Goal: Transaction & Acquisition: Obtain resource

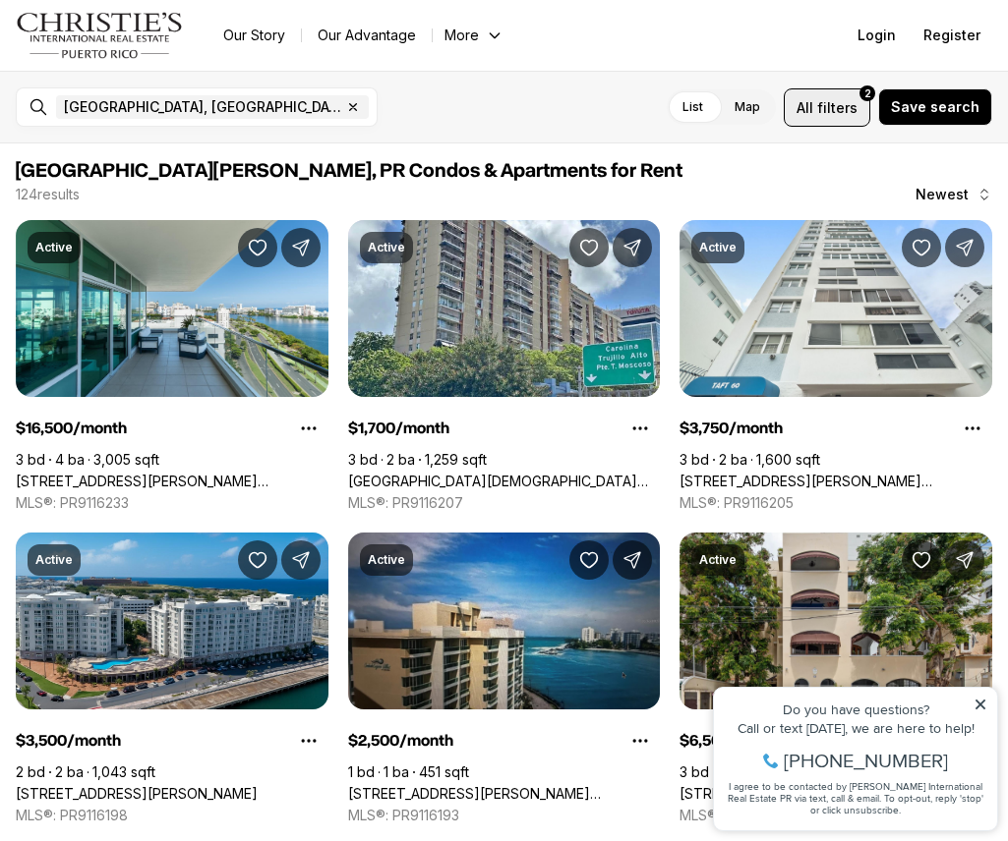
click at [744, 104] on span "filters" at bounding box center [837, 107] width 40 height 21
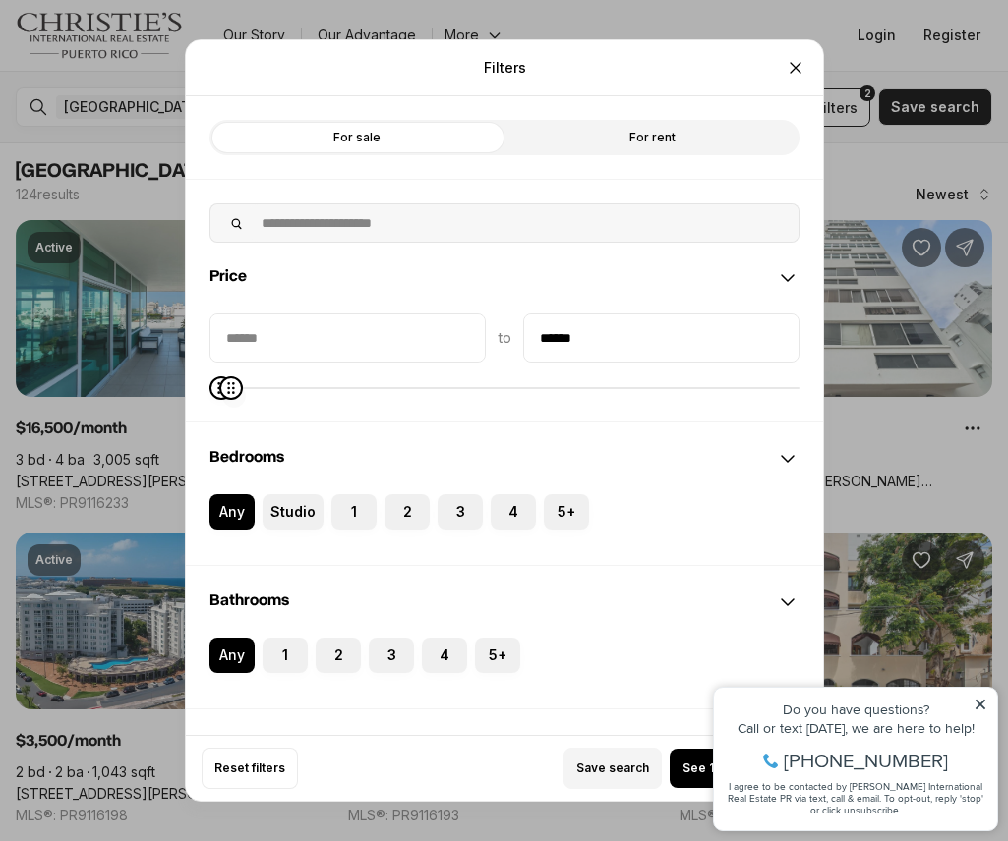
type input "******"
click at [223, 318] on icon "Maximum" at bounding box center [231, 388] width 16 height 16
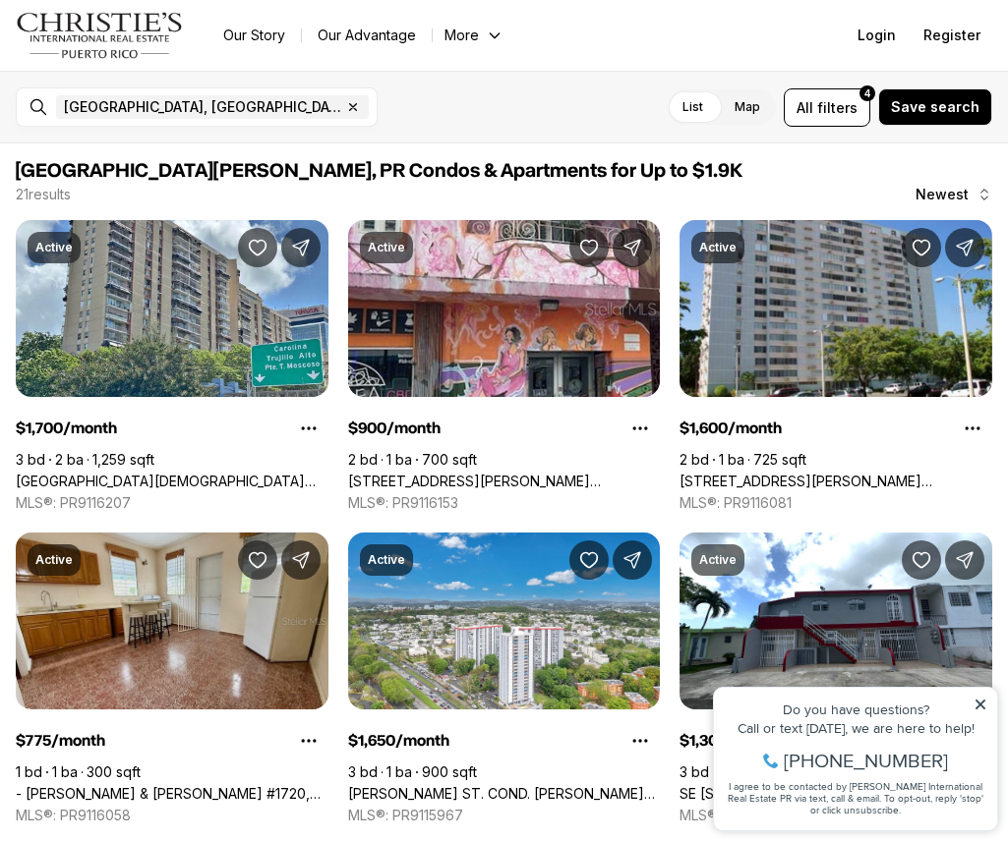
click at [744, 318] on icon at bounding box center [980, 705] width 14 height 14
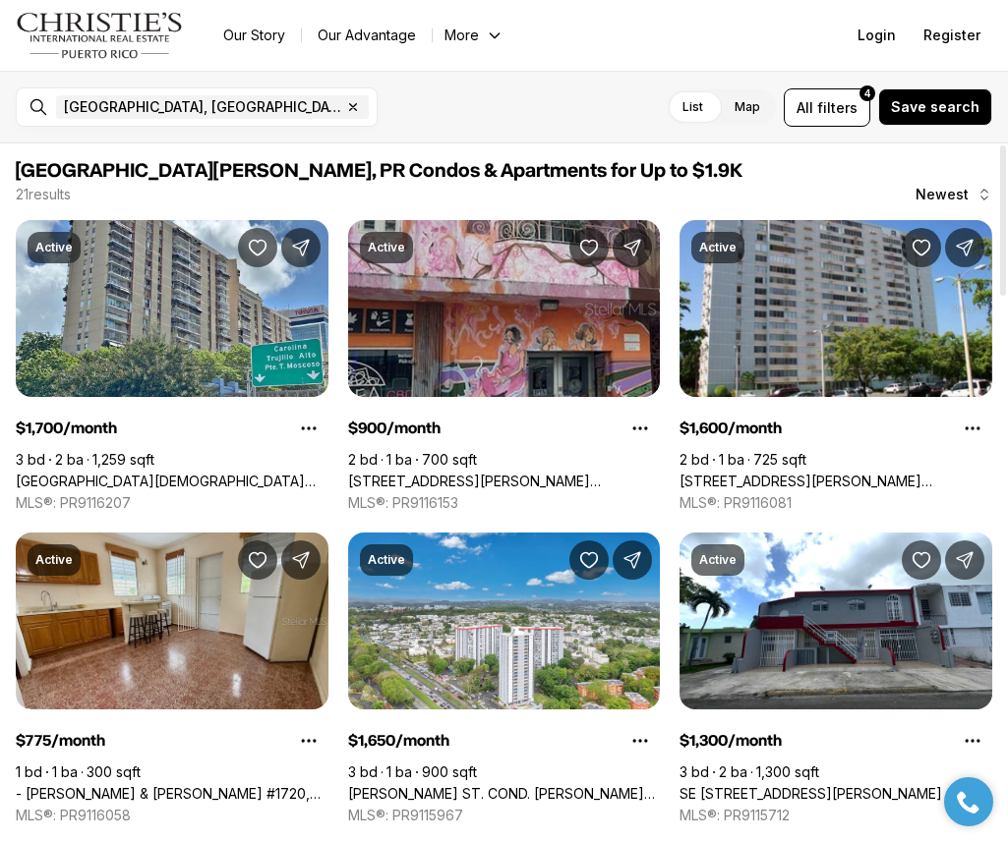
click at [577, 318] on link "[STREET_ADDRESS][PERSON_NAME][PERSON_NAME][PERSON_NAME][PERSON_NAME]" at bounding box center [504, 482] width 313 height 18
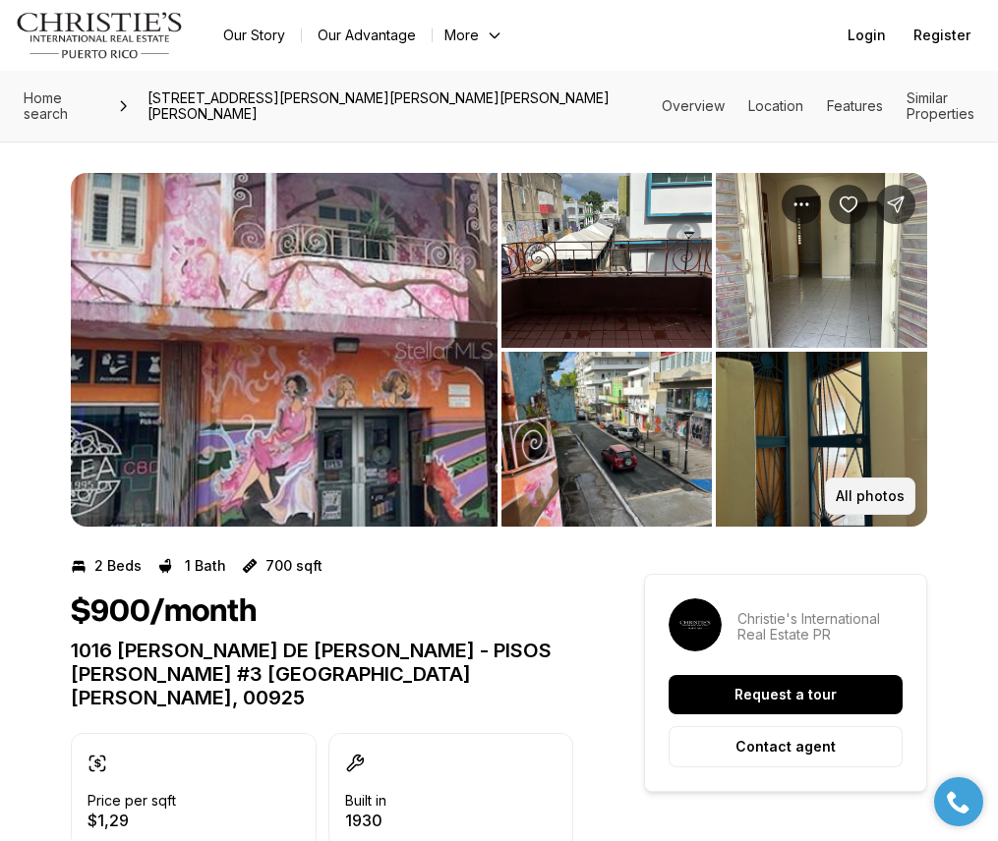
click at [868, 478] on button "All photos" at bounding box center [870, 496] width 90 height 37
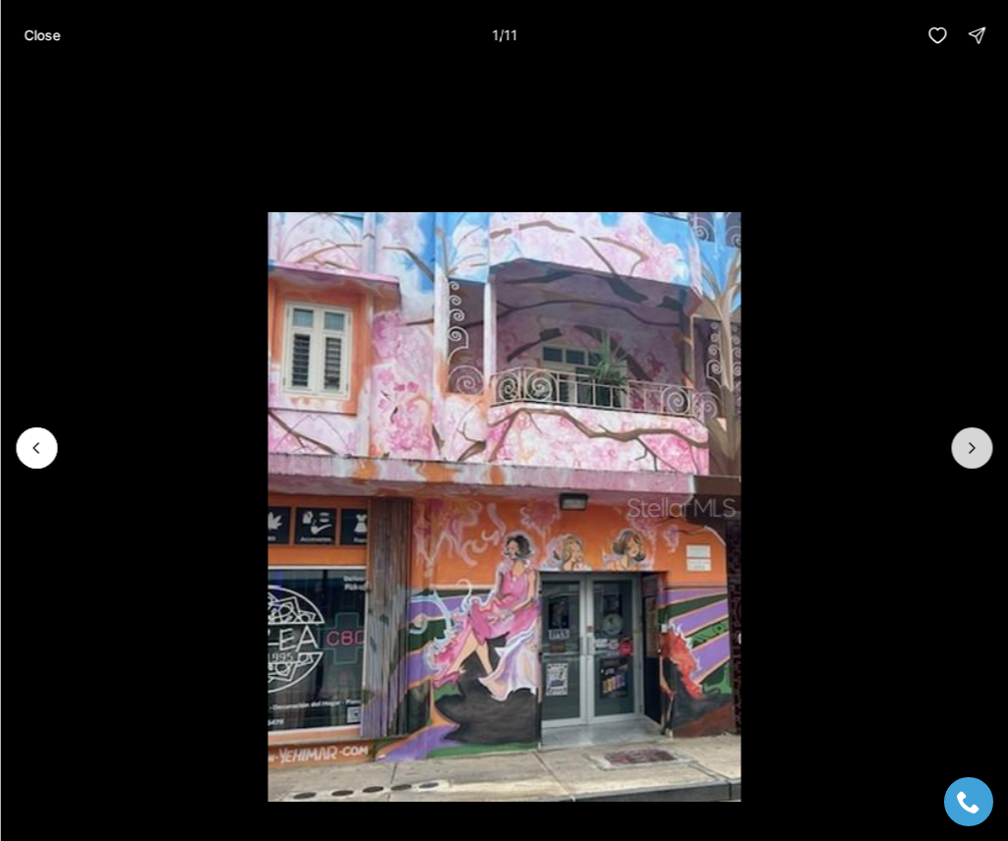
click at [971, 435] on button "Next slide" at bounding box center [971, 448] width 41 height 41
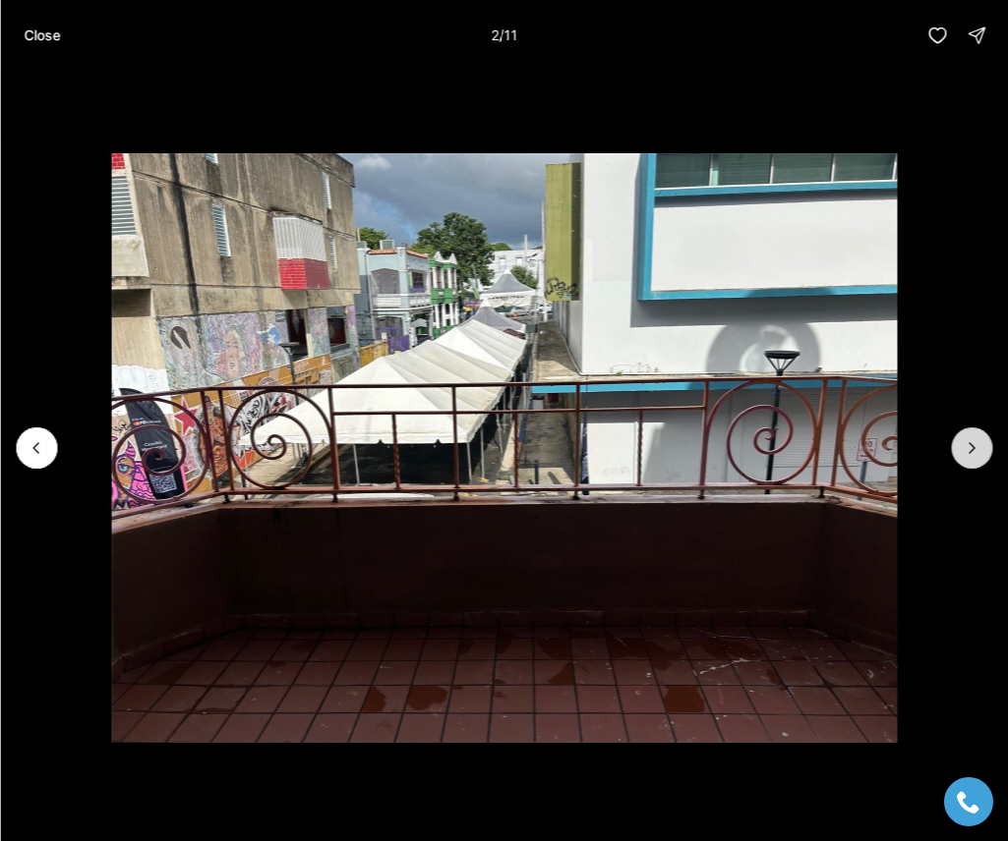
click at [971, 435] on button "Next slide" at bounding box center [971, 448] width 41 height 41
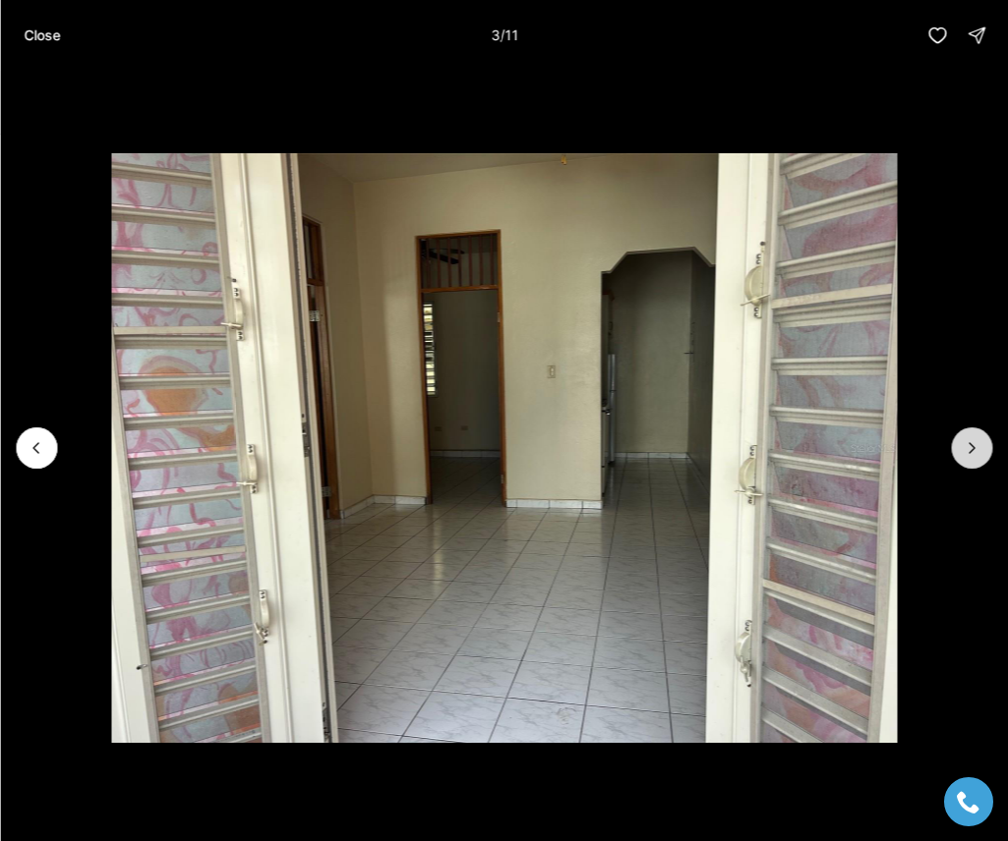
click at [971, 435] on button "Next slide" at bounding box center [971, 448] width 41 height 41
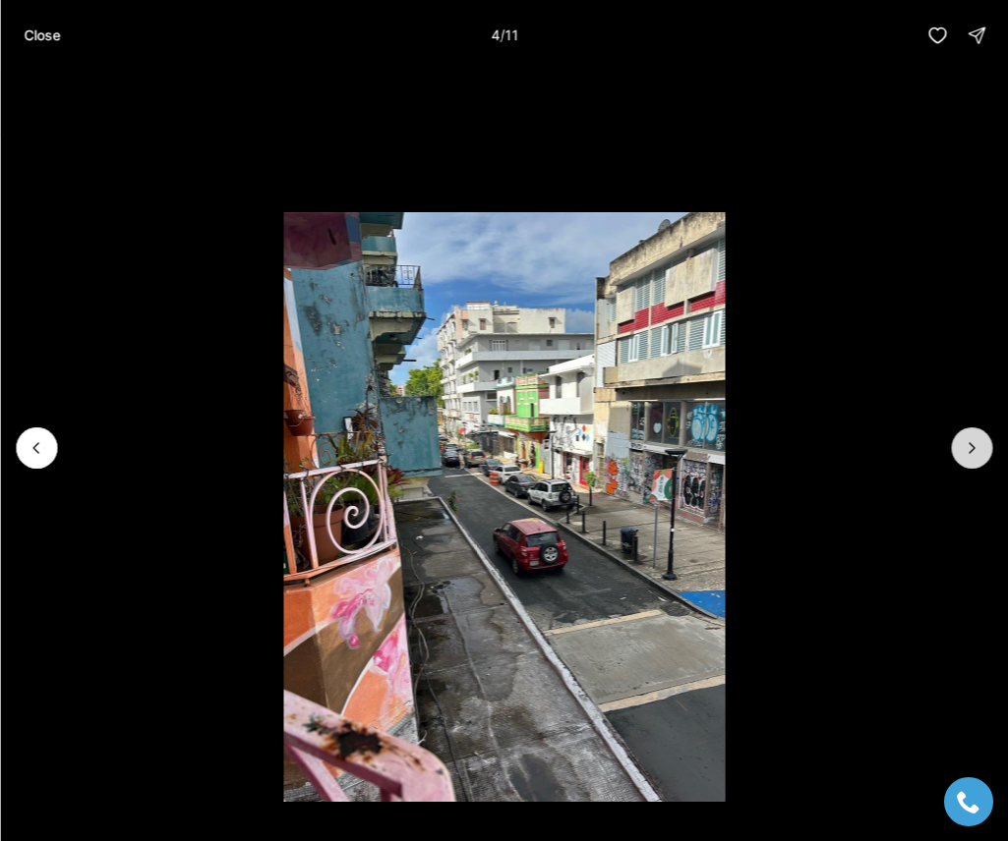
click at [971, 435] on button "Next slide" at bounding box center [971, 448] width 41 height 41
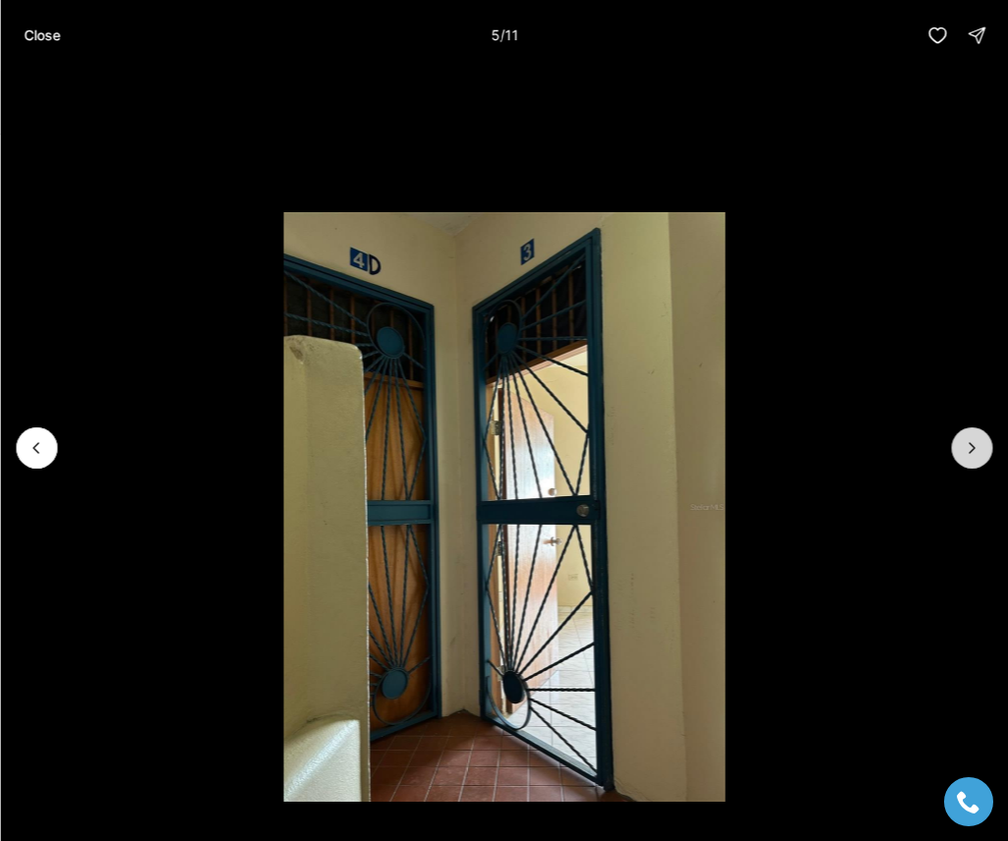
click at [971, 435] on button "Next slide" at bounding box center [971, 448] width 41 height 41
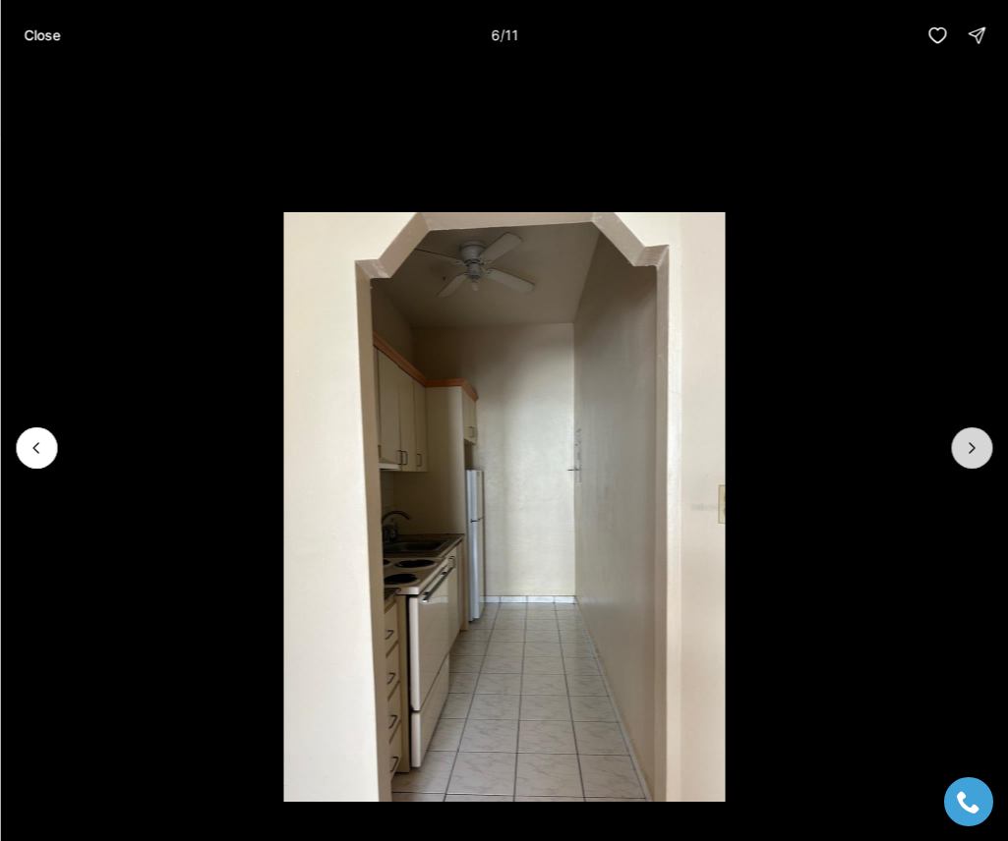
click at [971, 435] on button "Next slide" at bounding box center [971, 448] width 41 height 41
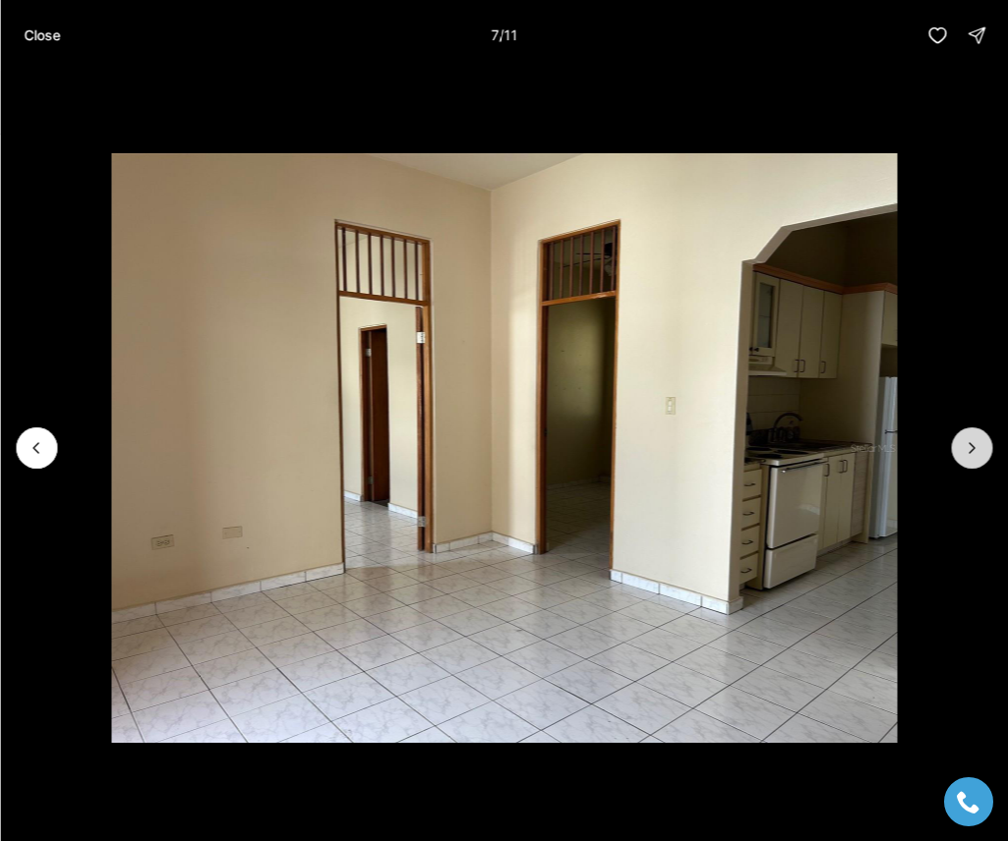
click at [971, 435] on button "Next slide" at bounding box center [971, 448] width 41 height 41
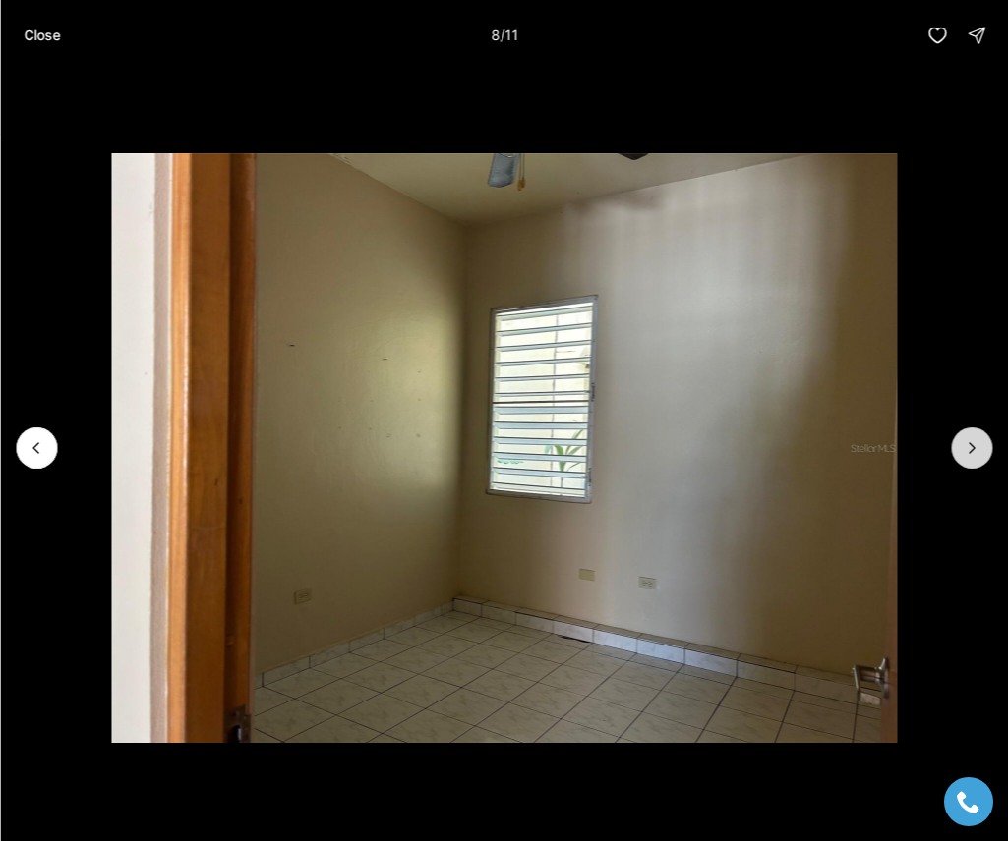
click at [971, 435] on button "Next slide" at bounding box center [971, 448] width 41 height 41
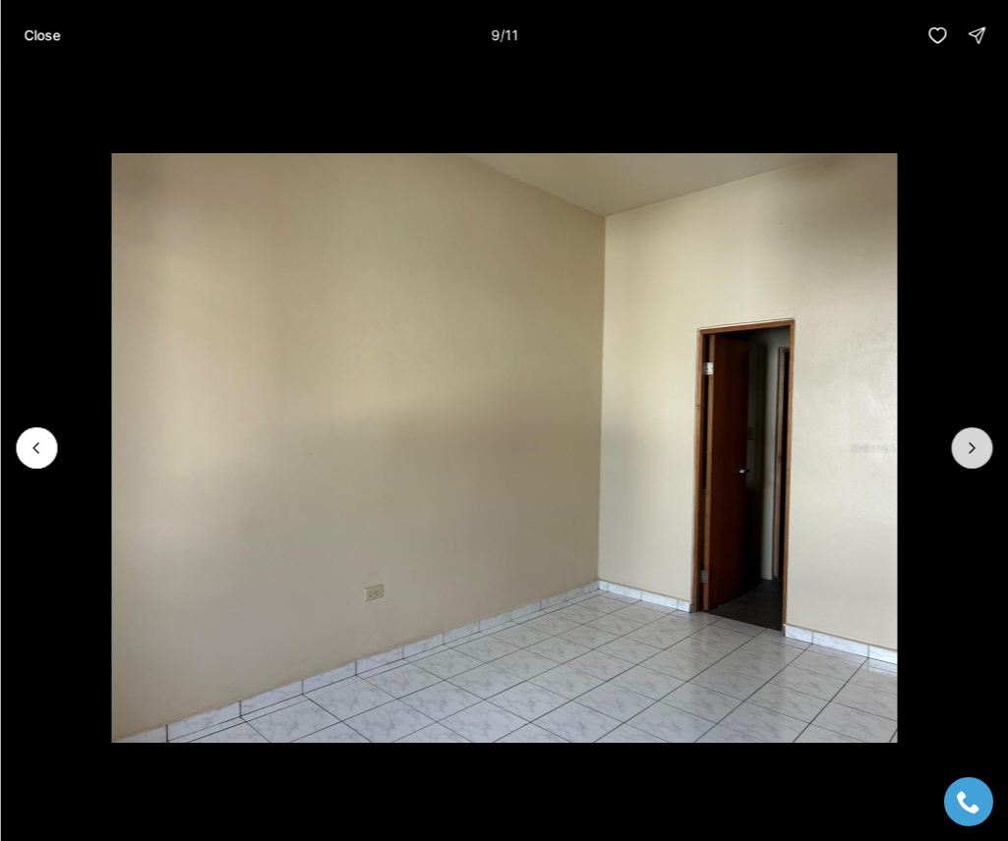
click at [971, 435] on button "Next slide" at bounding box center [971, 448] width 41 height 41
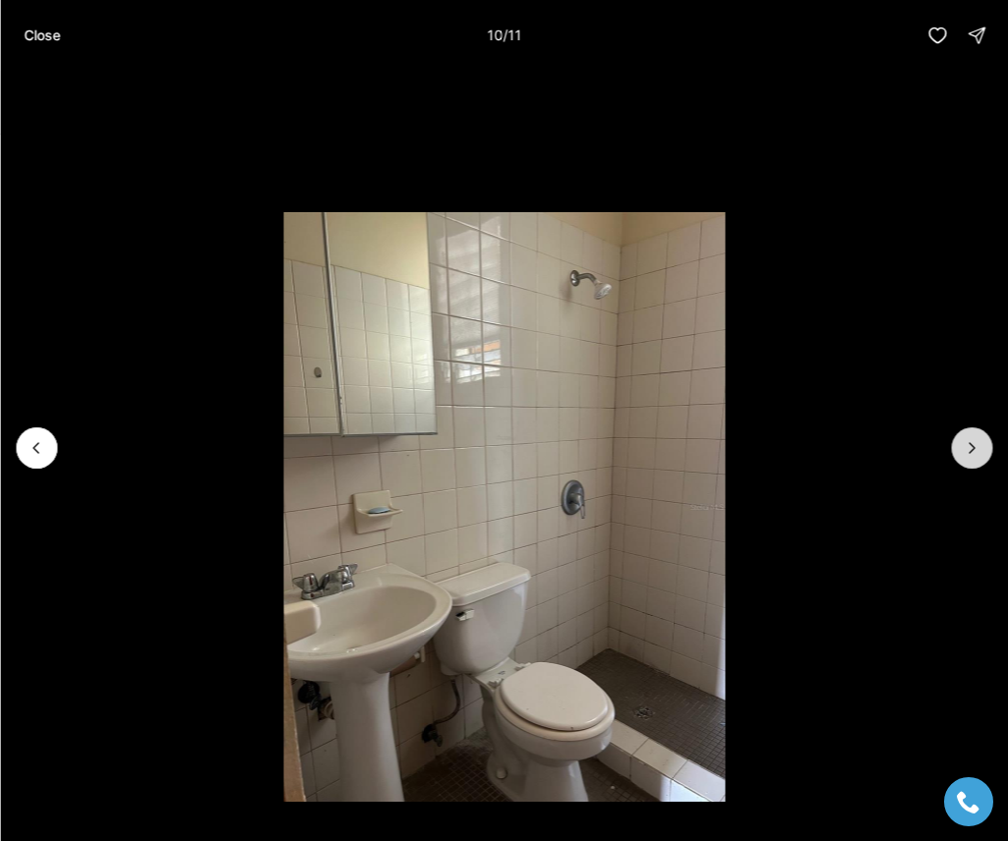
click at [971, 435] on button "Next slide" at bounding box center [971, 448] width 41 height 41
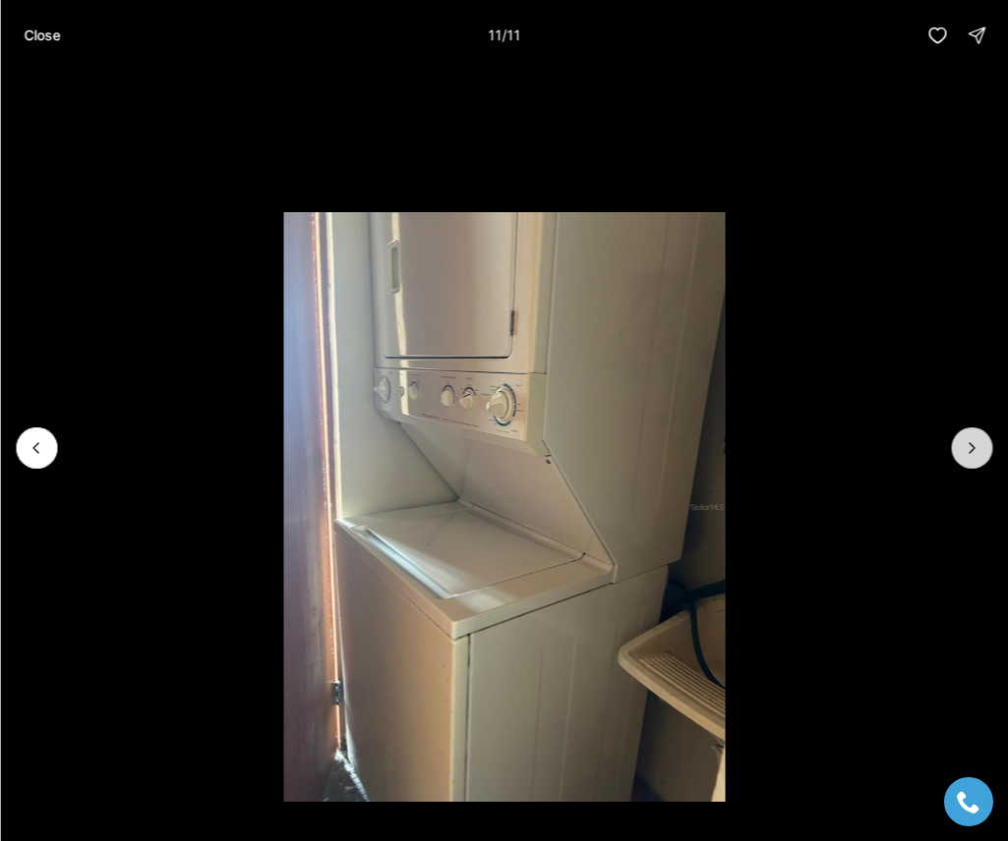
click at [971, 435] on div at bounding box center [971, 448] width 41 height 41
click at [961, 453] on div at bounding box center [971, 448] width 41 height 41
click at [33, 440] on icon "Previous slide" at bounding box center [37, 448] width 20 height 20
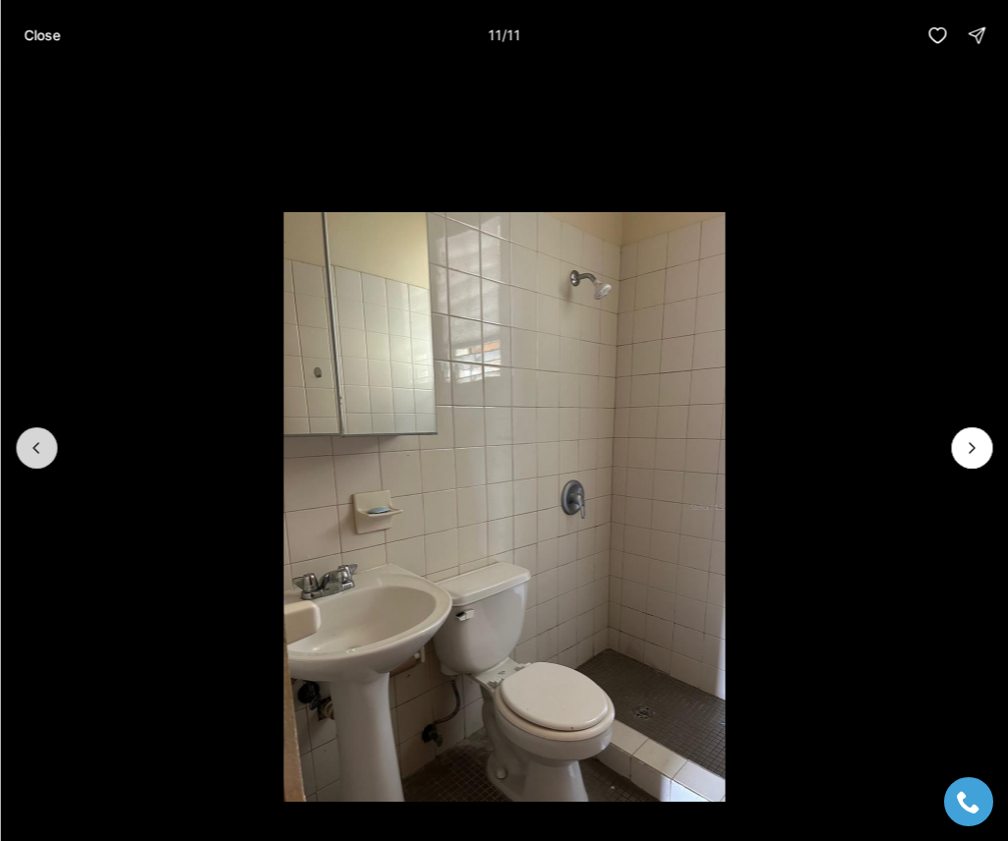
click at [33, 440] on icon "Previous slide" at bounding box center [37, 448] width 20 height 20
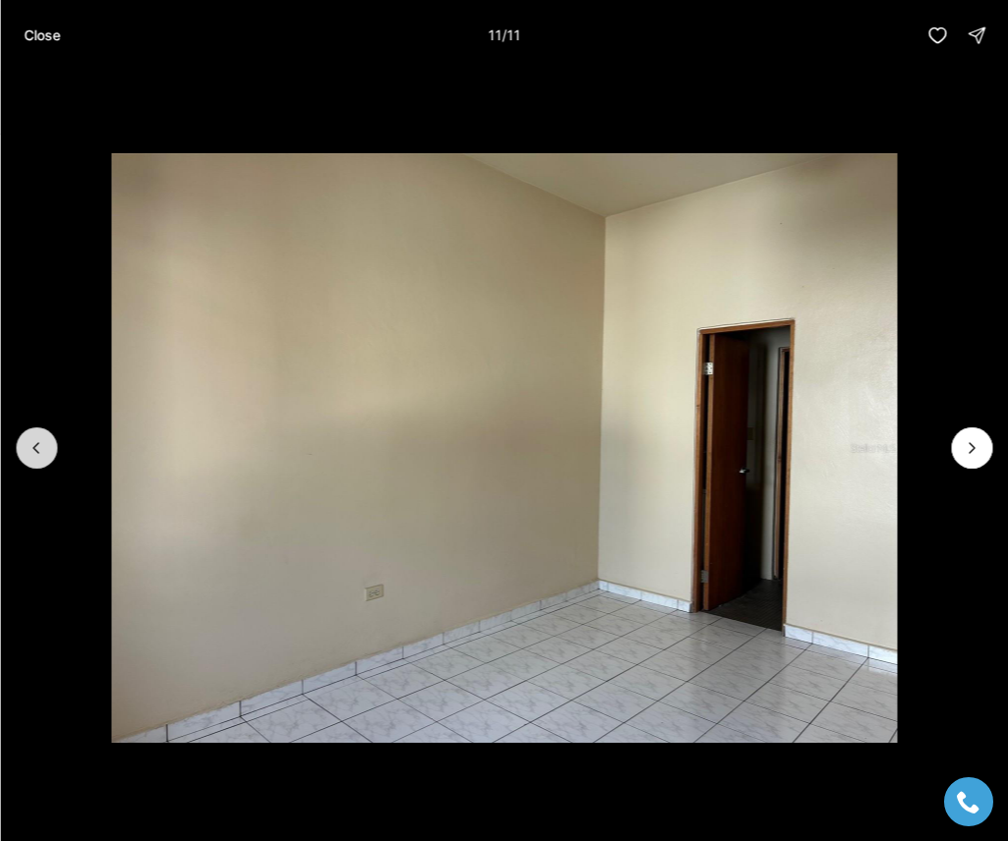
click at [33, 440] on icon "Previous slide" at bounding box center [37, 448] width 20 height 20
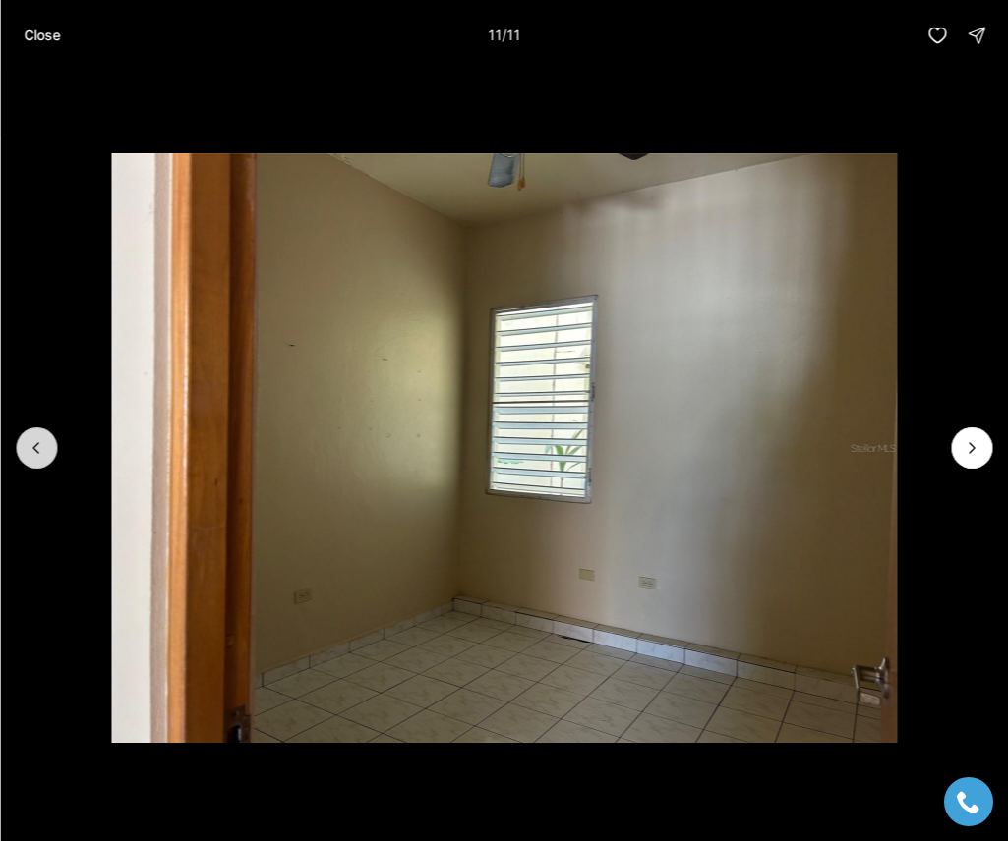
click at [33, 440] on icon "Previous slide" at bounding box center [37, 448] width 20 height 20
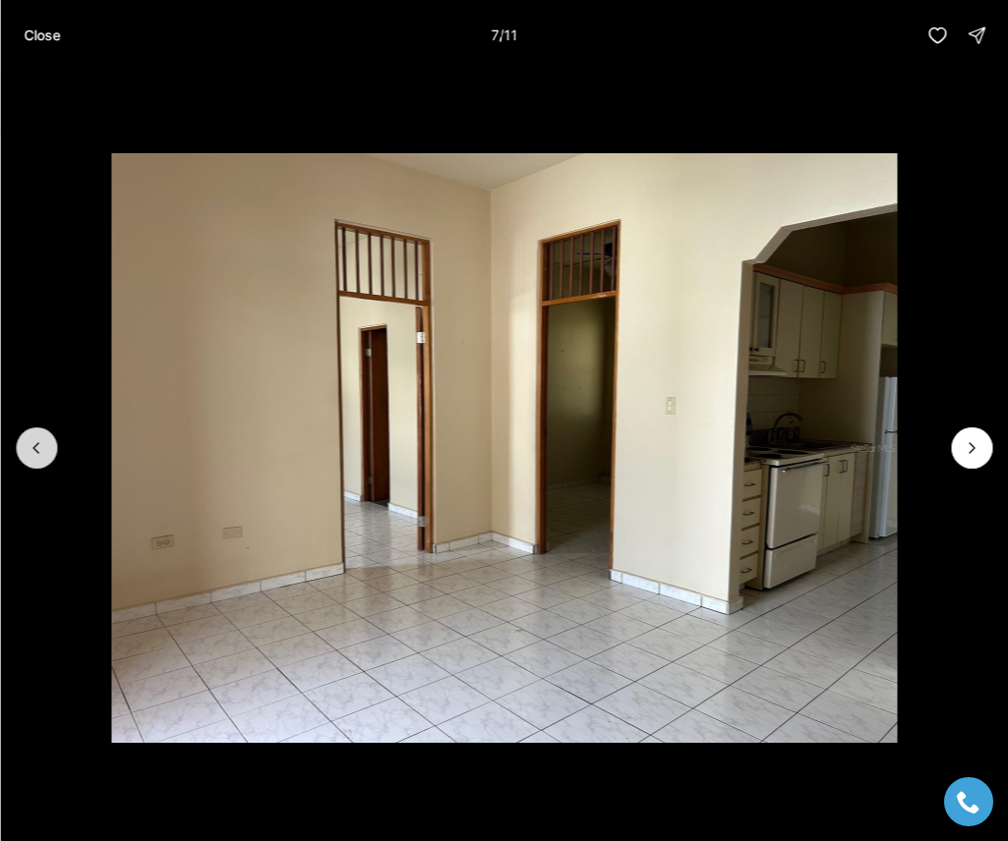
click at [33, 440] on icon "Previous slide" at bounding box center [37, 448] width 20 height 20
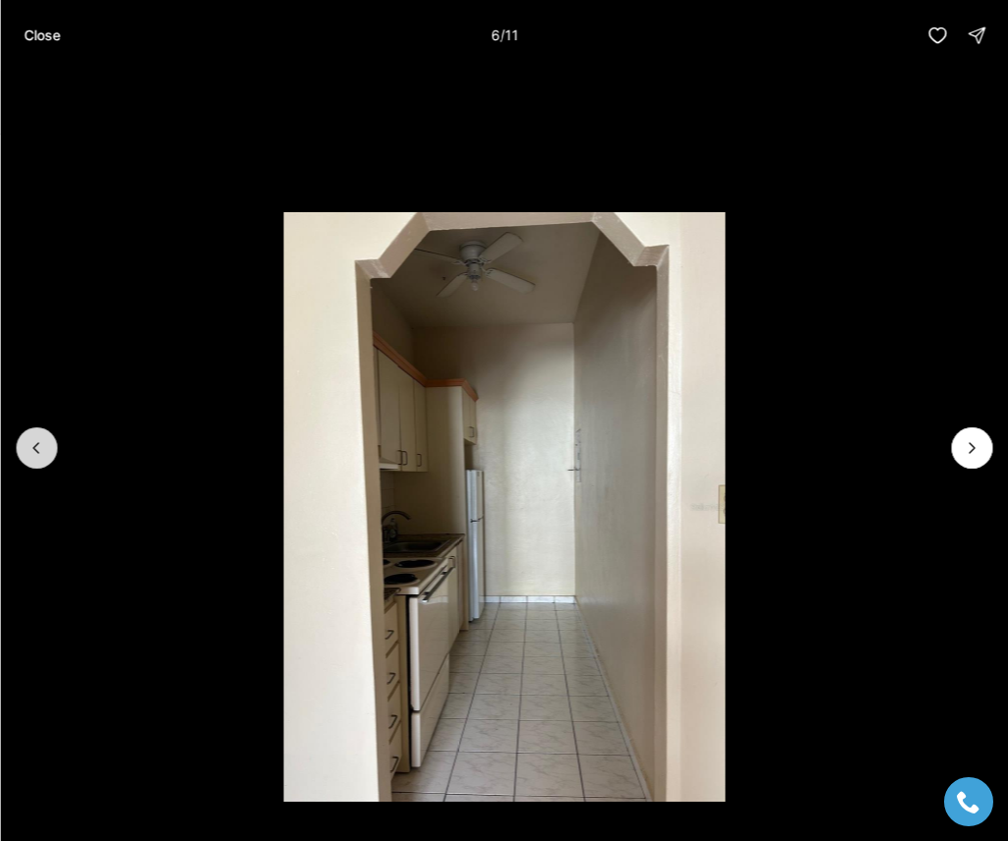
click at [33, 440] on icon "Previous slide" at bounding box center [37, 448] width 20 height 20
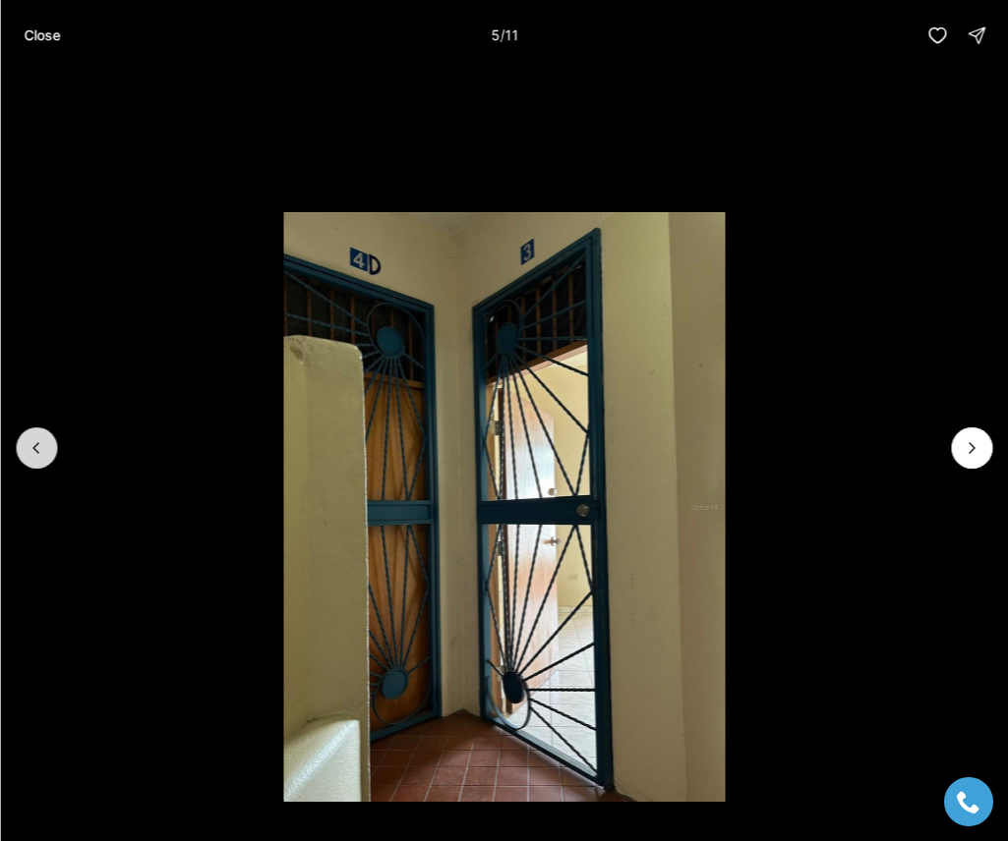
click at [33, 440] on icon "Previous slide" at bounding box center [37, 448] width 20 height 20
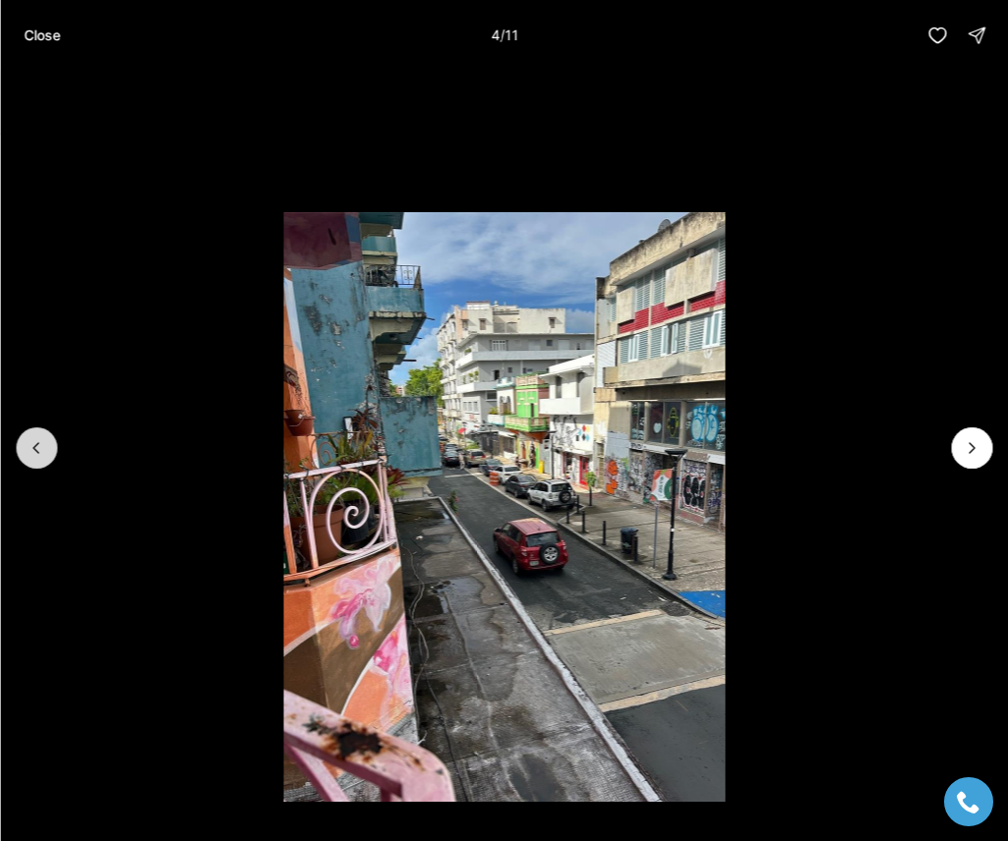
click at [33, 440] on icon "Previous slide" at bounding box center [37, 448] width 20 height 20
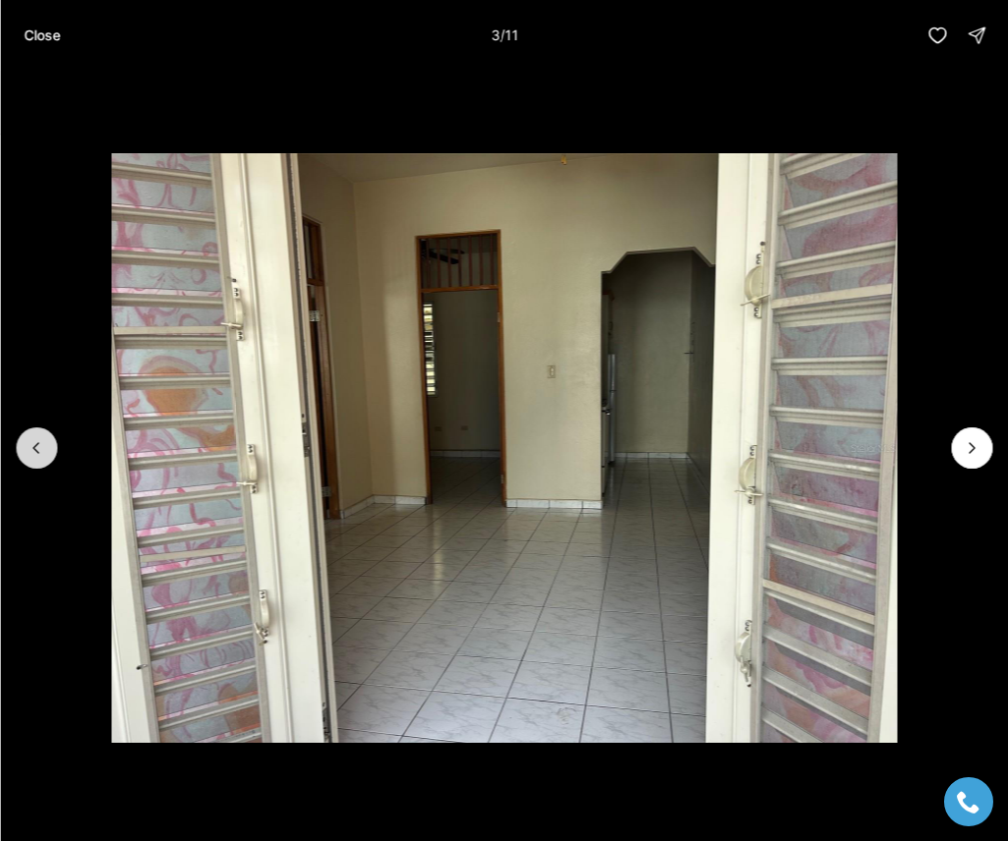
click at [33, 440] on icon "Previous slide" at bounding box center [37, 448] width 20 height 20
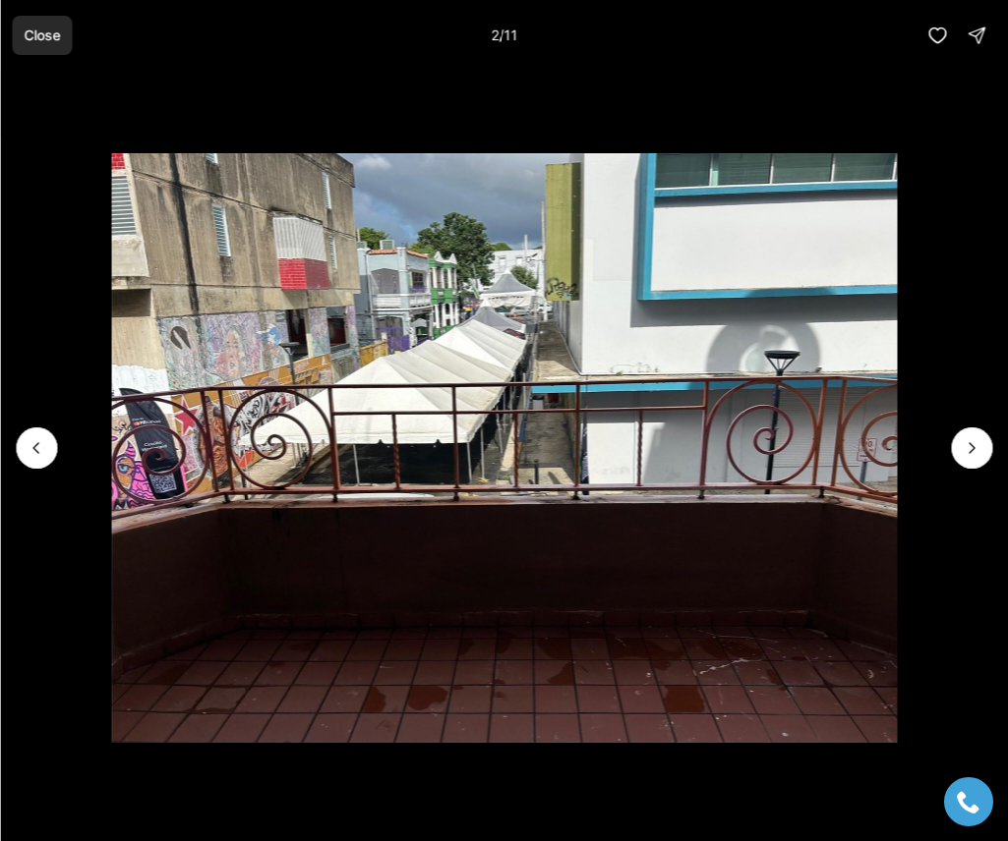
click at [40, 35] on p "Close" at bounding box center [42, 36] width 36 height 16
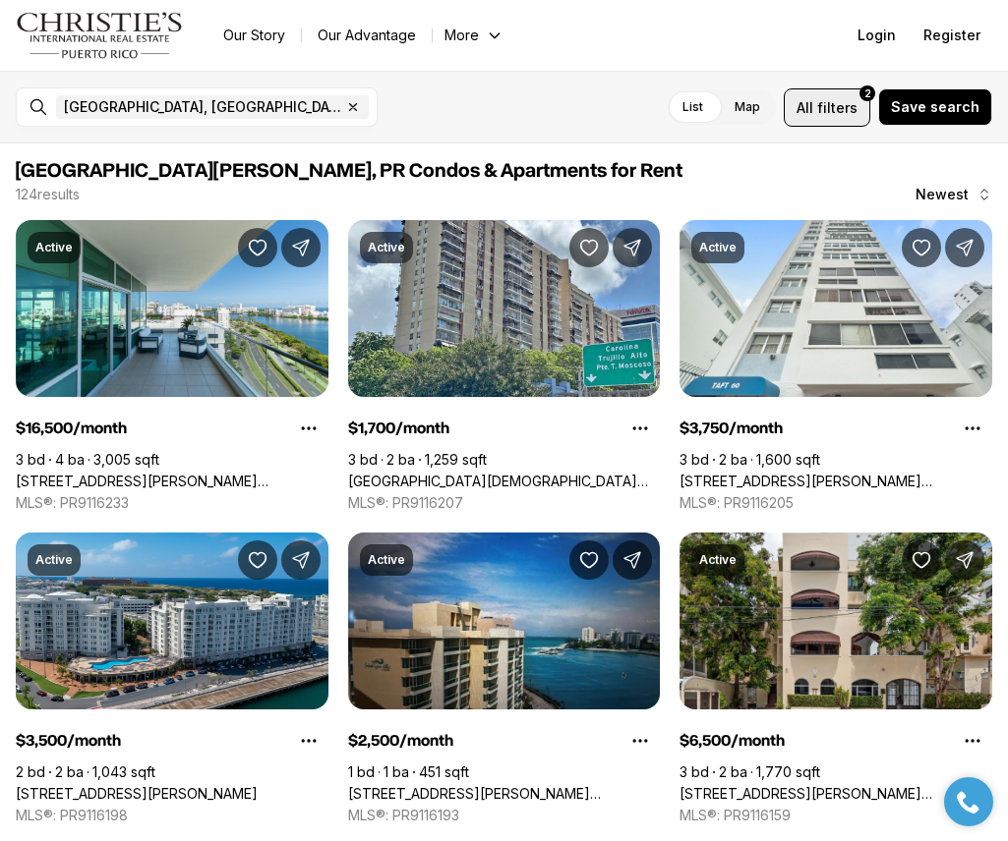
click at [847, 103] on span "filters" at bounding box center [837, 107] width 40 height 21
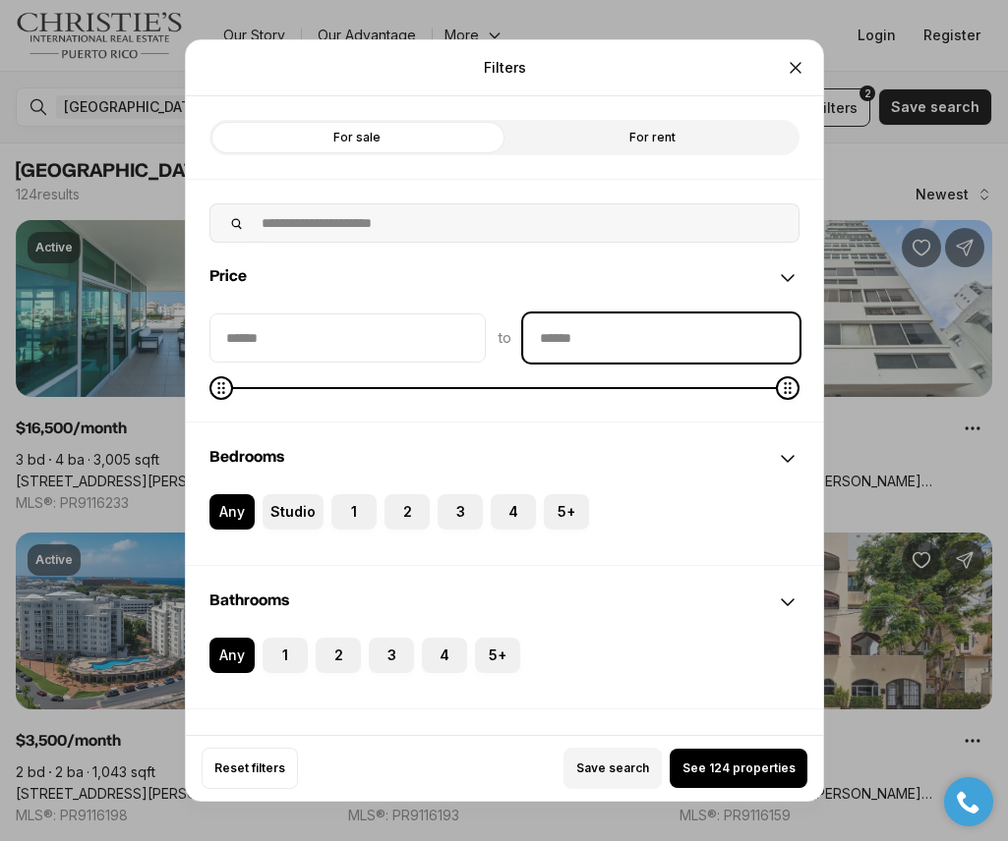
click at [704, 343] on input "priceMax" at bounding box center [661, 338] width 274 height 47
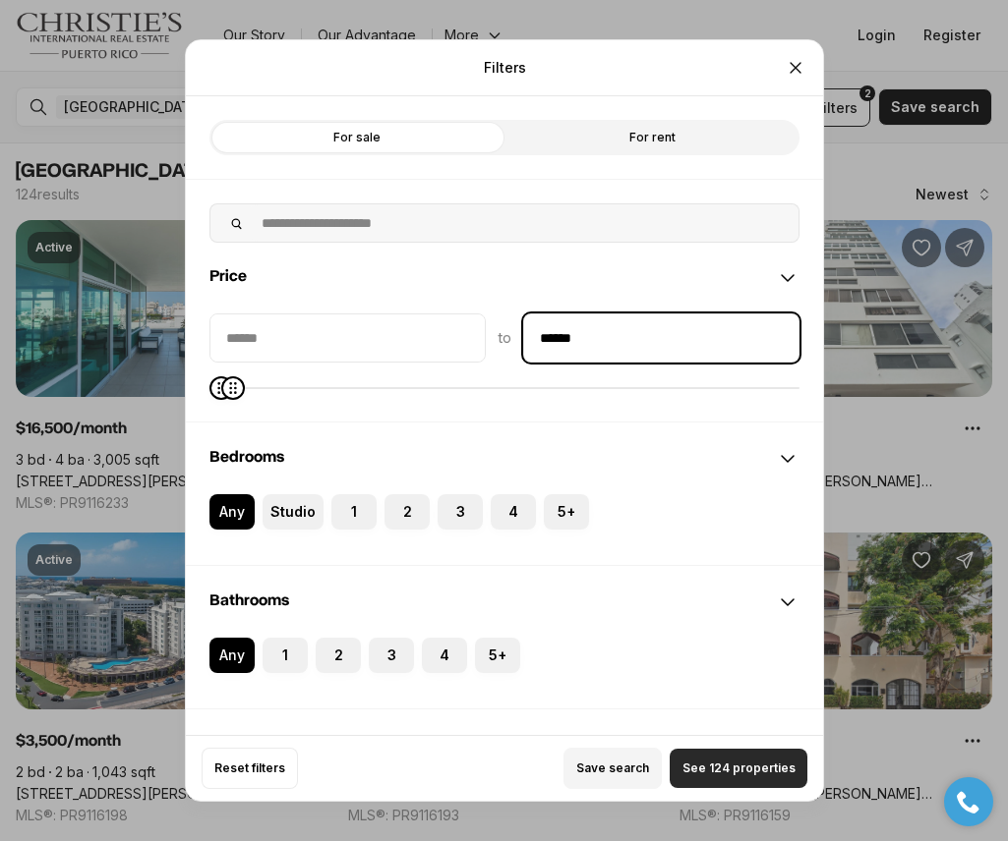
type input "******"
click at [719, 769] on span "See 124 properties" at bounding box center [737, 769] width 113 height 16
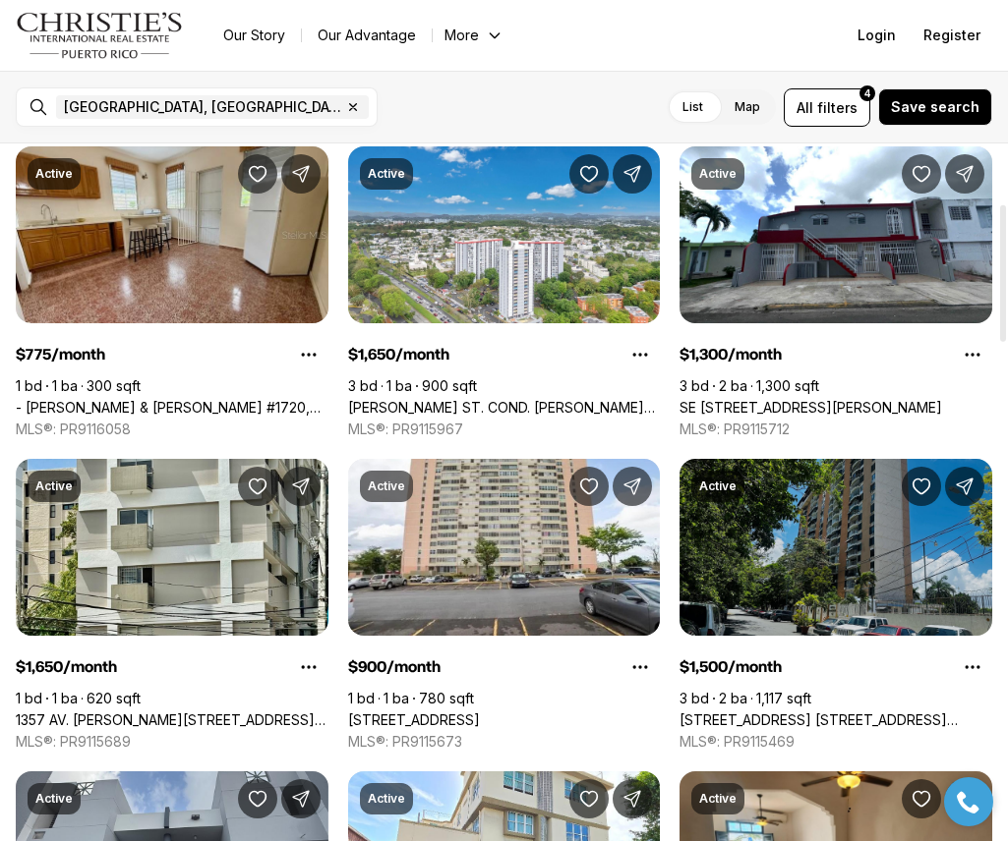
scroll to position [393, 0]
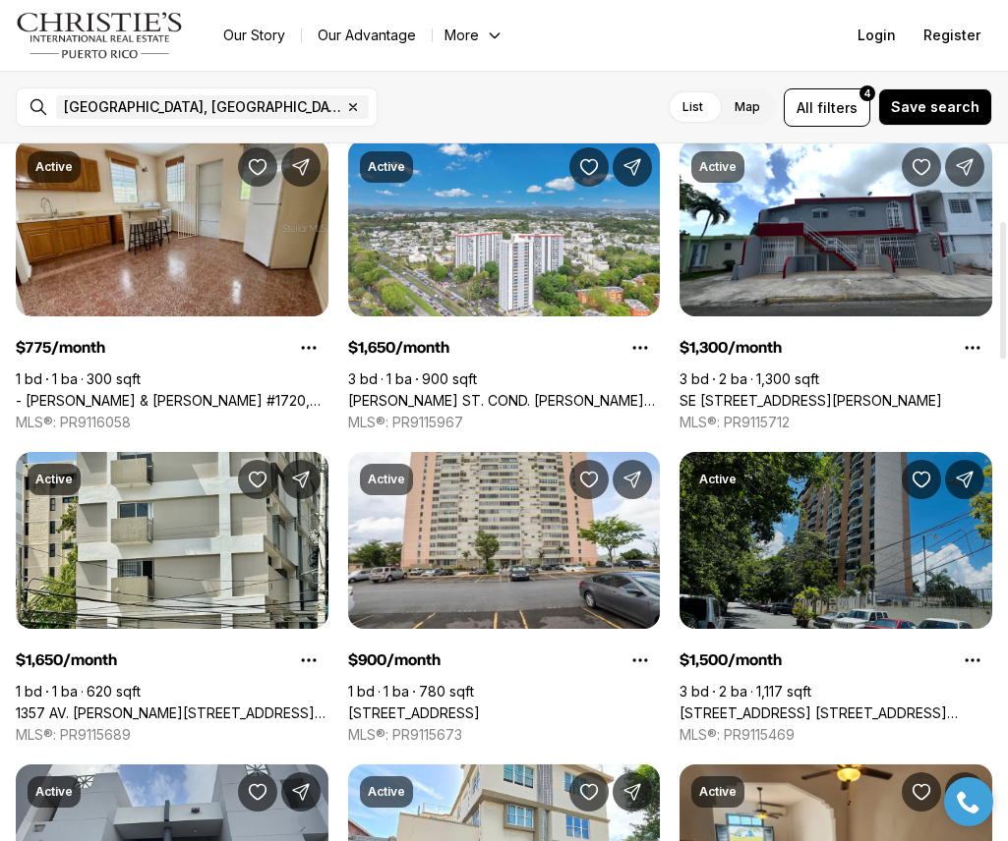
click at [890, 705] on link "[STREET_ADDRESS] [STREET_ADDRESS][PERSON_NAME]" at bounding box center [835, 714] width 313 height 18
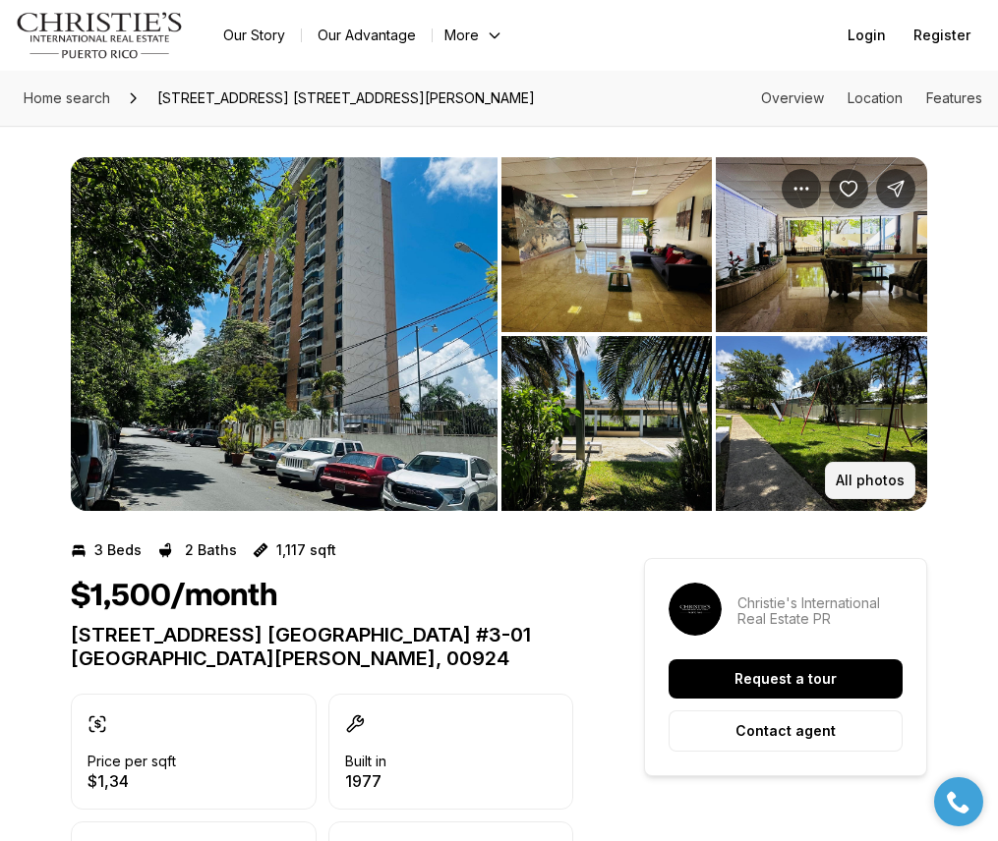
click at [871, 485] on p "All photos" at bounding box center [870, 481] width 69 height 16
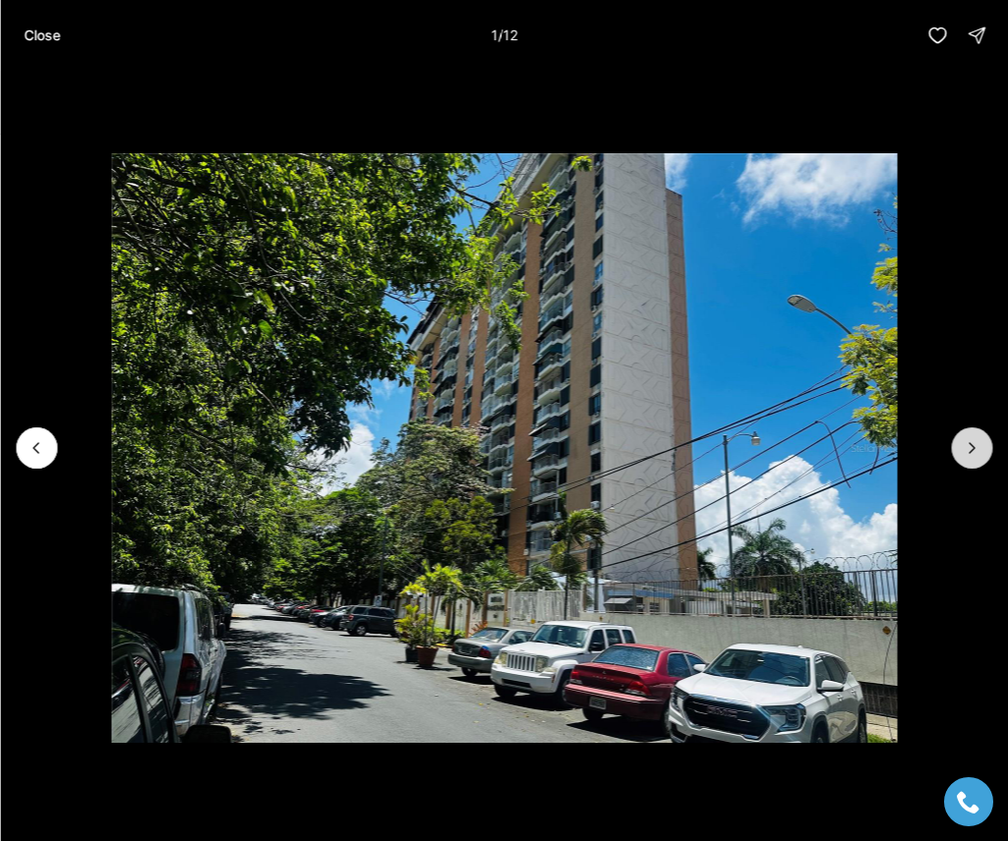
click at [969, 437] on button "Next slide" at bounding box center [971, 448] width 41 height 41
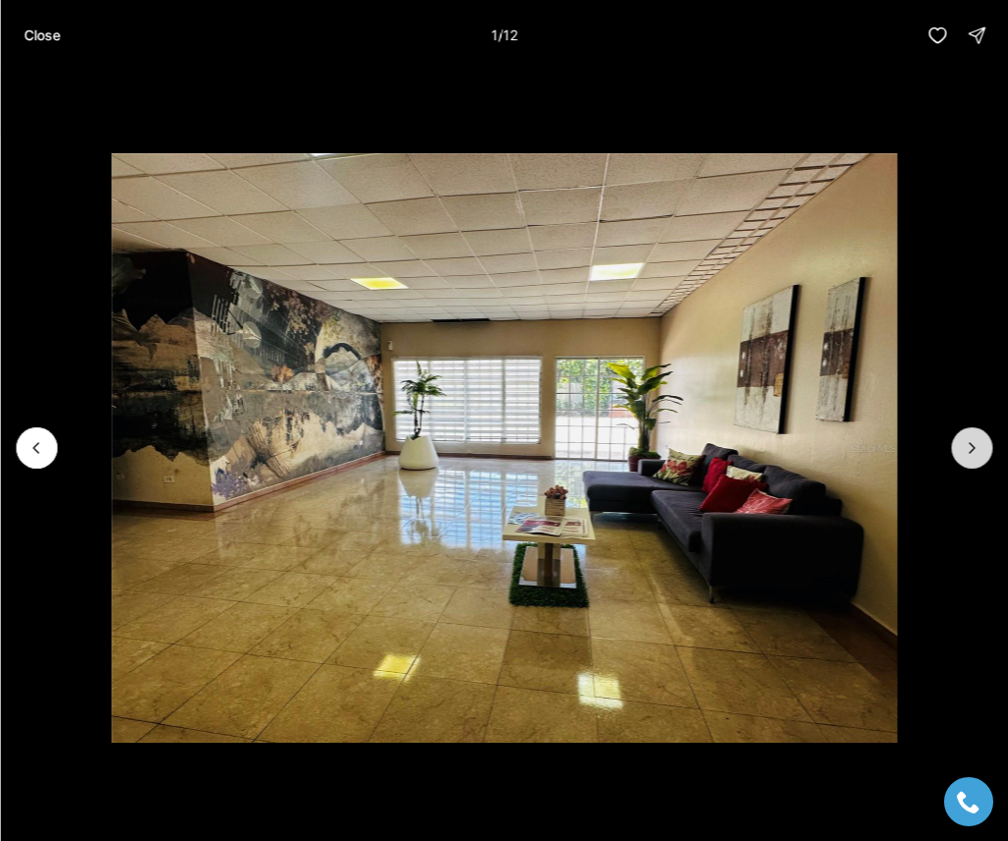
click at [969, 437] on button "Next slide" at bounding box center [971, 448] width 41 height 41
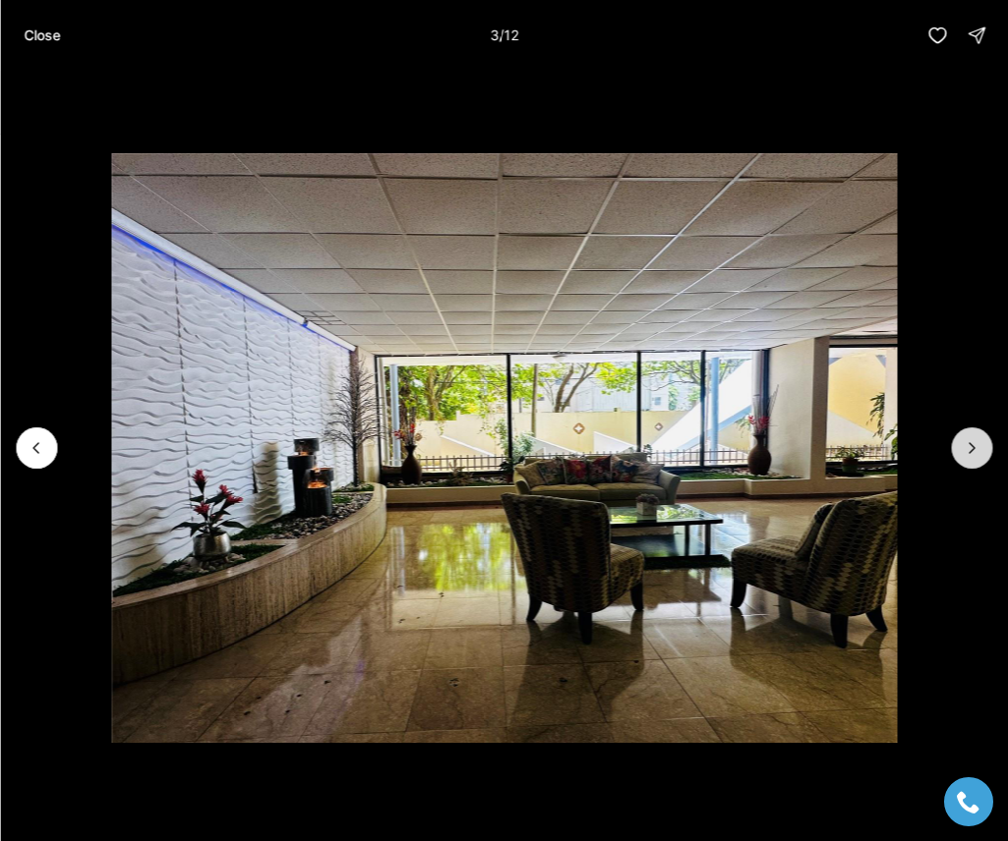
click at [969, 437] on button "Next slide" at bounding box center [971, 448] width 41 height 41
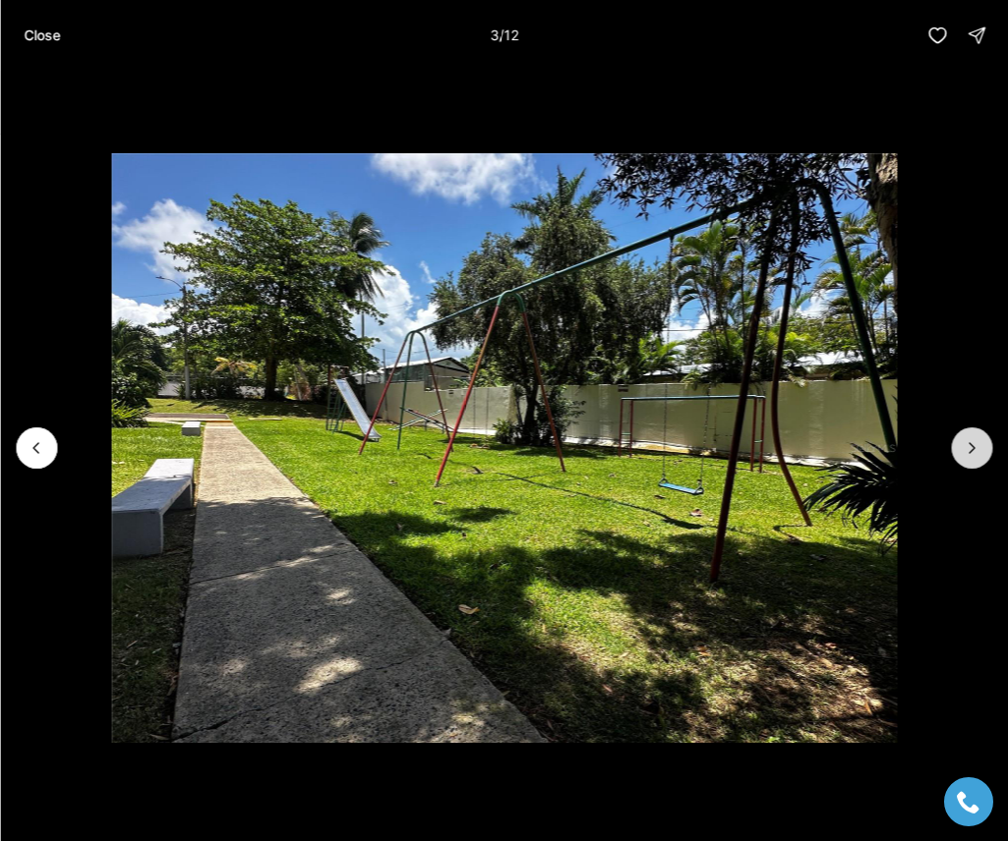
click at [969, 437] on button "Next slide" at bounding box center [971, 448] width 41 height 41
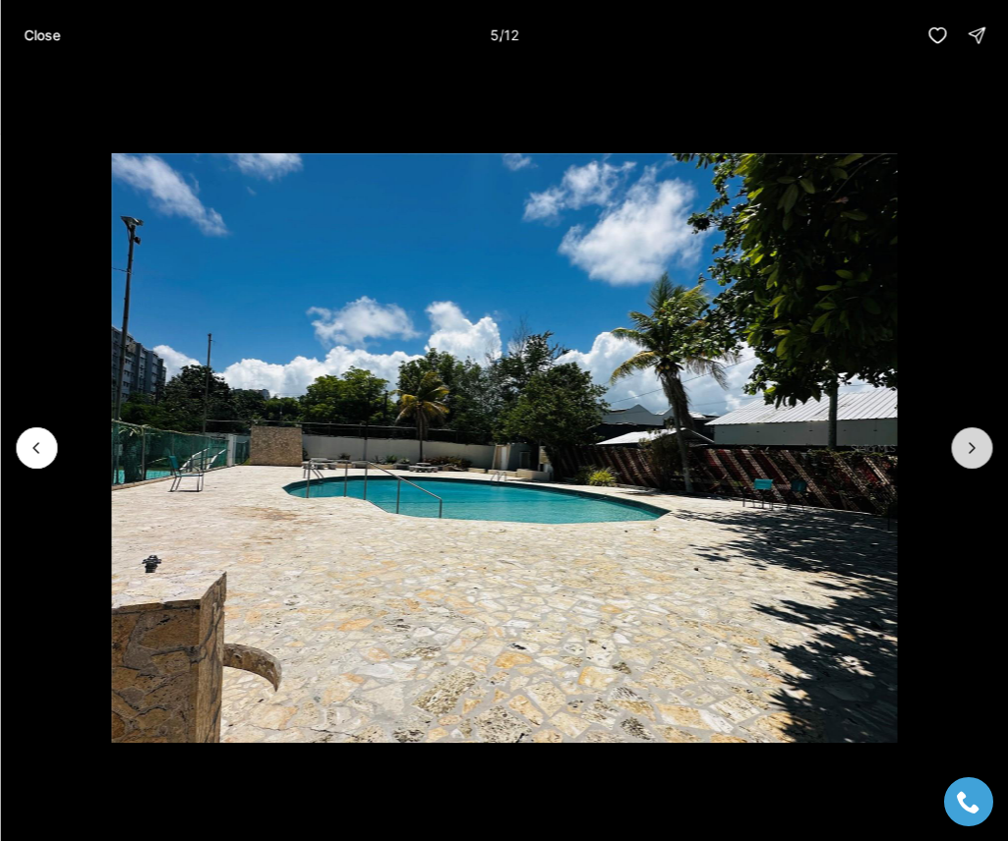
click at [969, 437] on button "Next slide" at bounding box center [971, 448] width 41 height 41
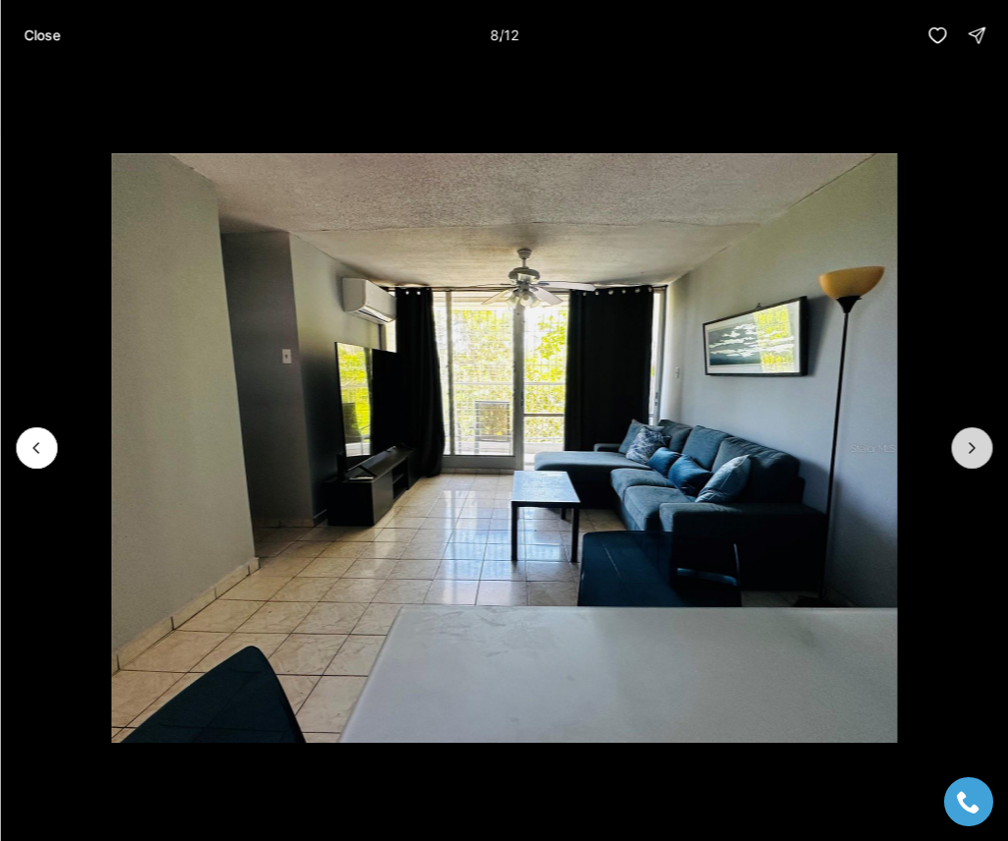
click at [969, 437] on button "Next slide" at bounding box center [971, 448] width 41 height 41
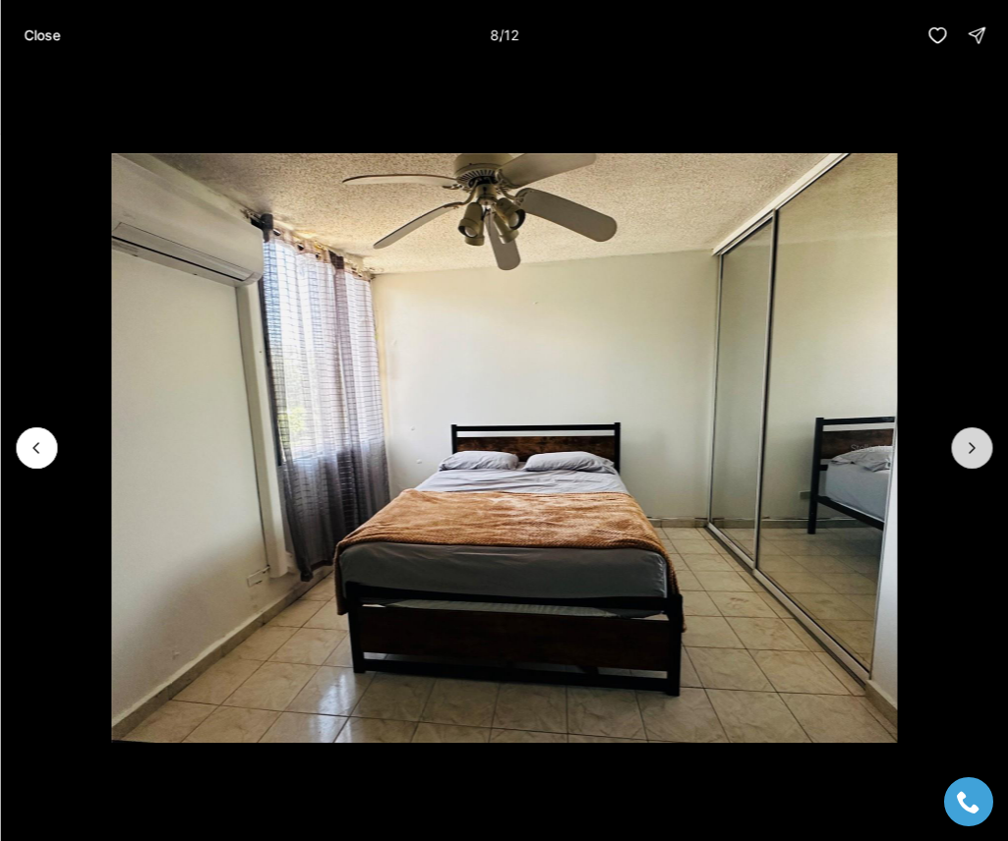
click at [969, 437] on button "Next slide" at bounding box center [971, 448] width 41 height 41
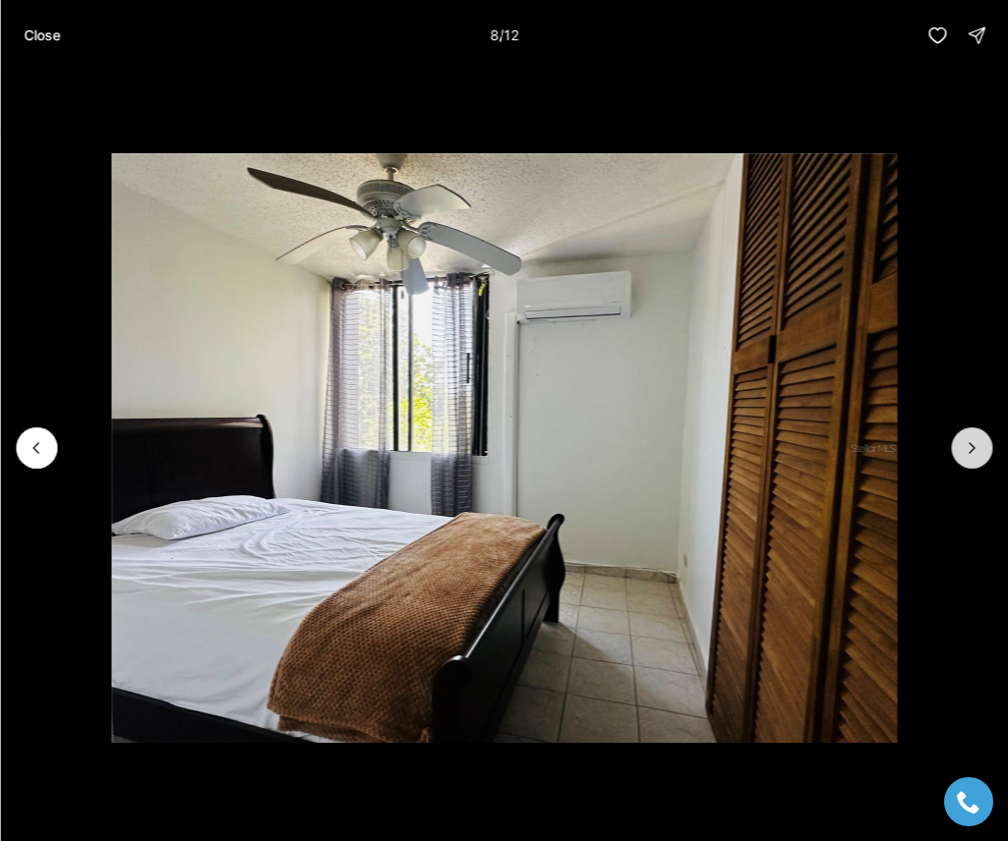
click at [969, 437] on button "Next slide" at bounding box center [971, 448] width 41 height 41
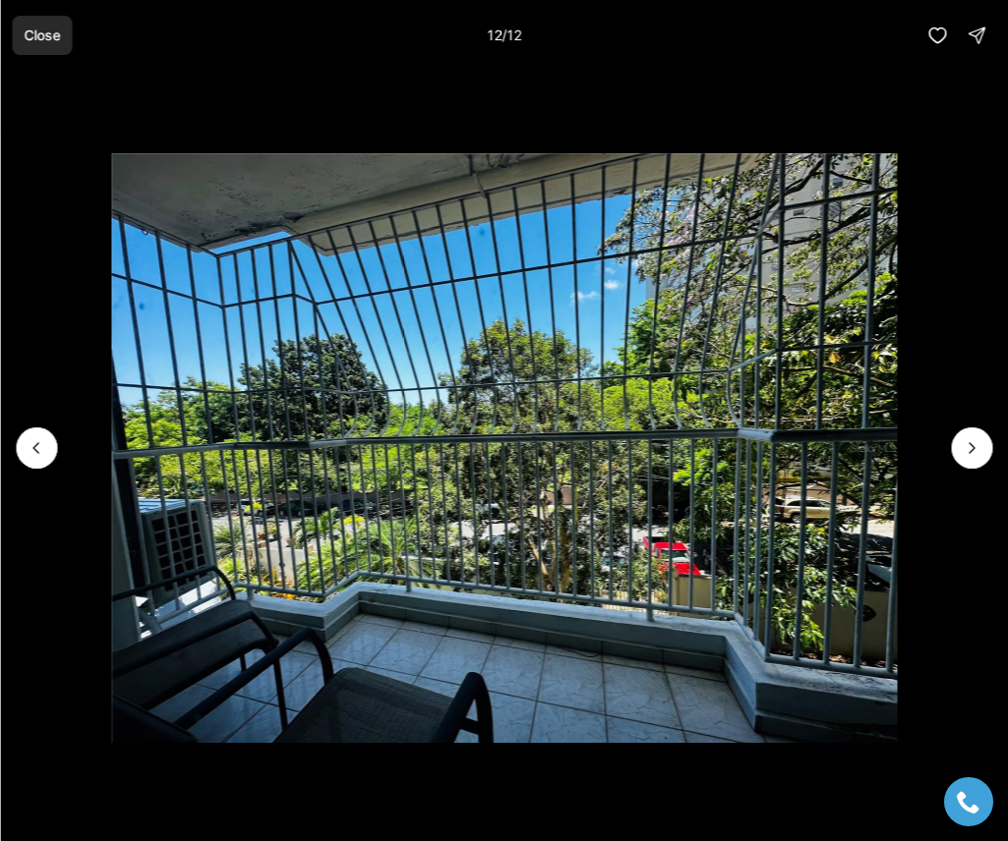
click at [30, 31] on p "Close" at bounding box center [42, 36] width 36 height 16
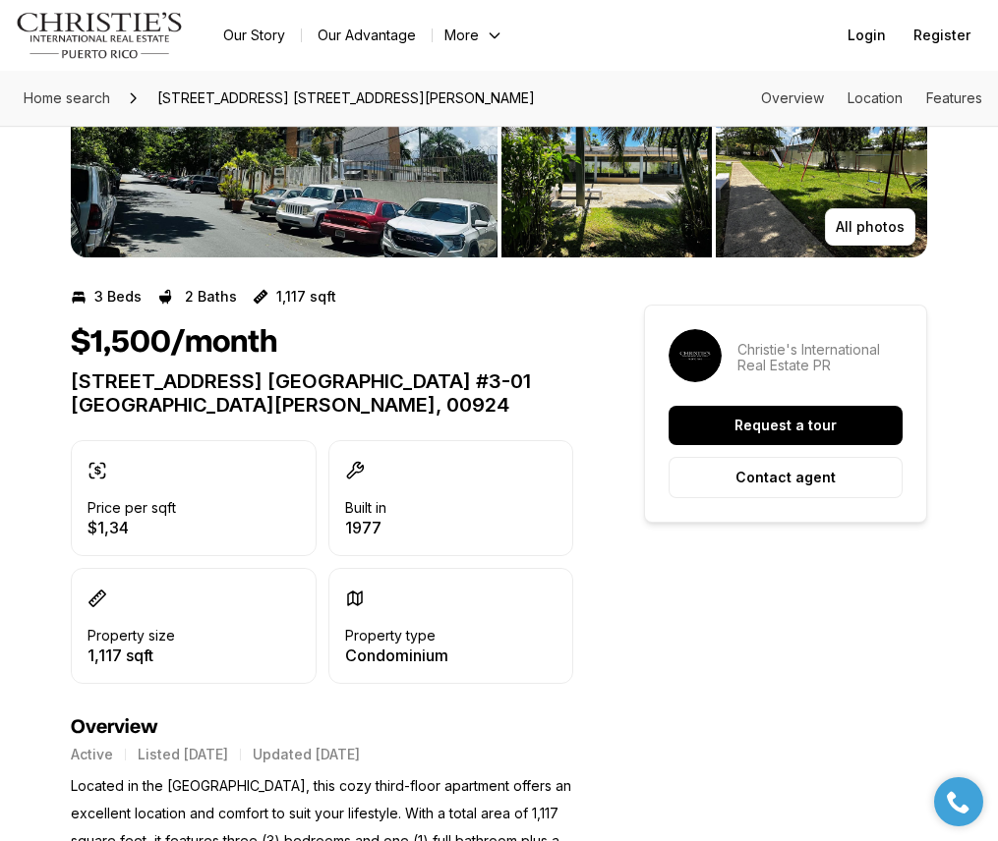
scroll to position [295, 0]
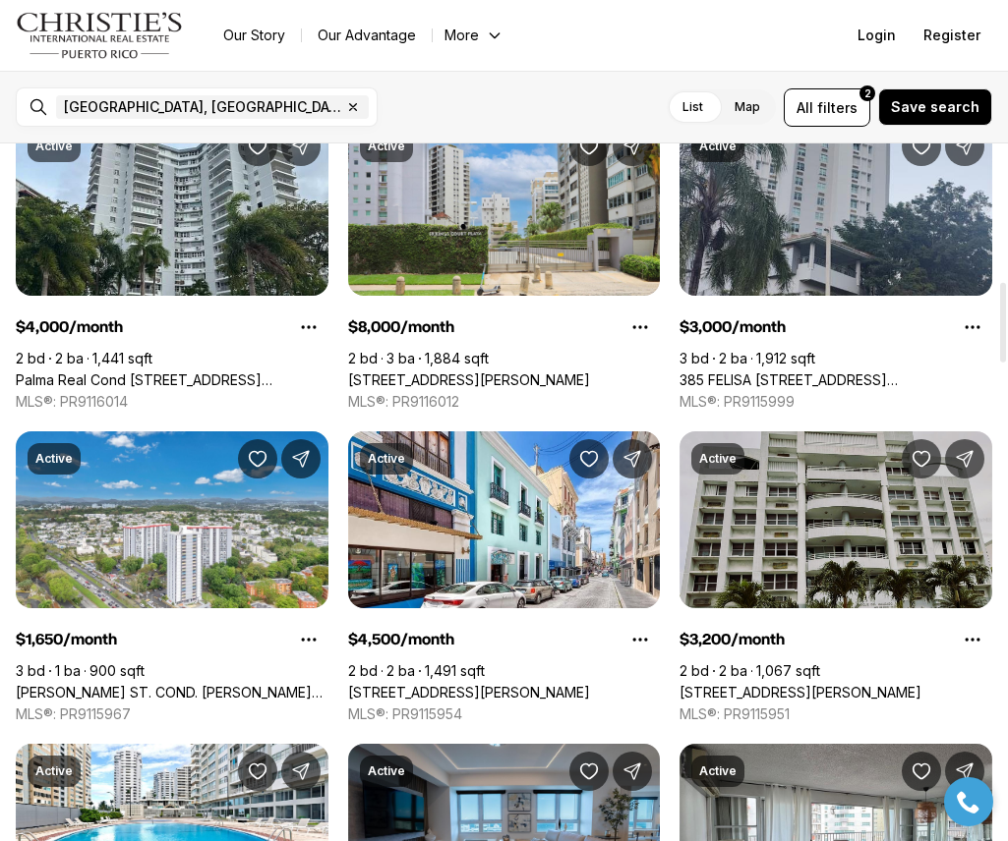
scroll to position [1376, 0]
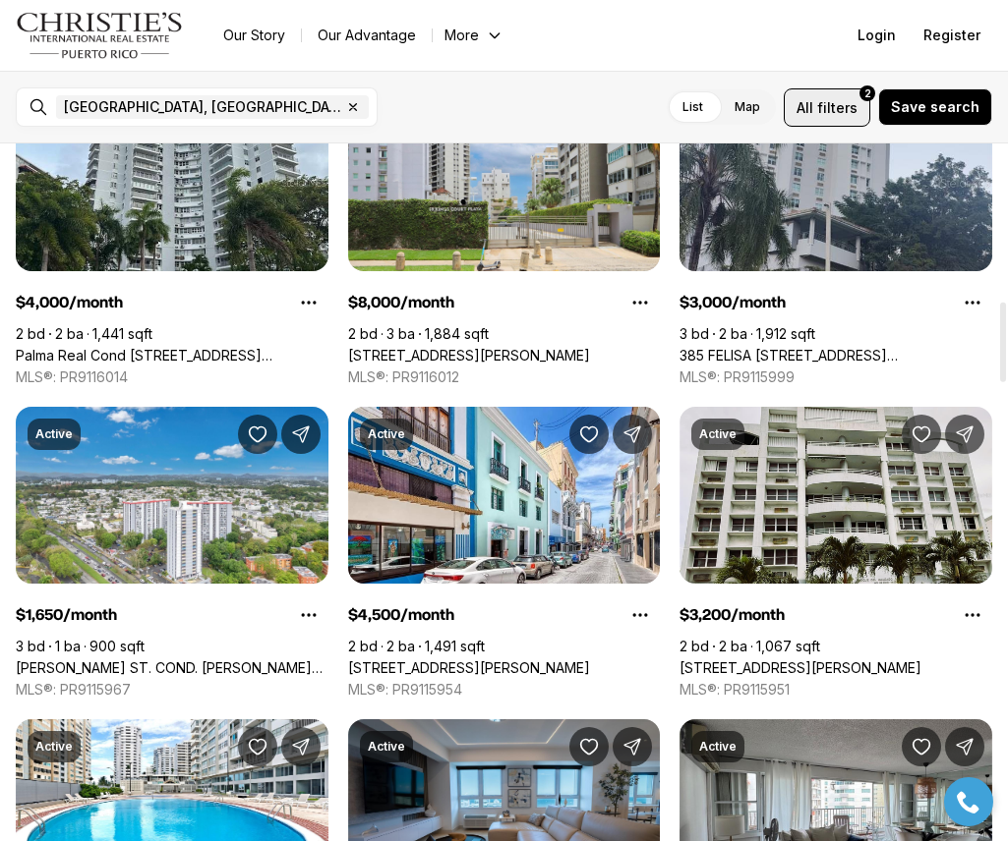
click at [847, 112] on span "filters" at bounding box center [837, 107] width 40 height 21
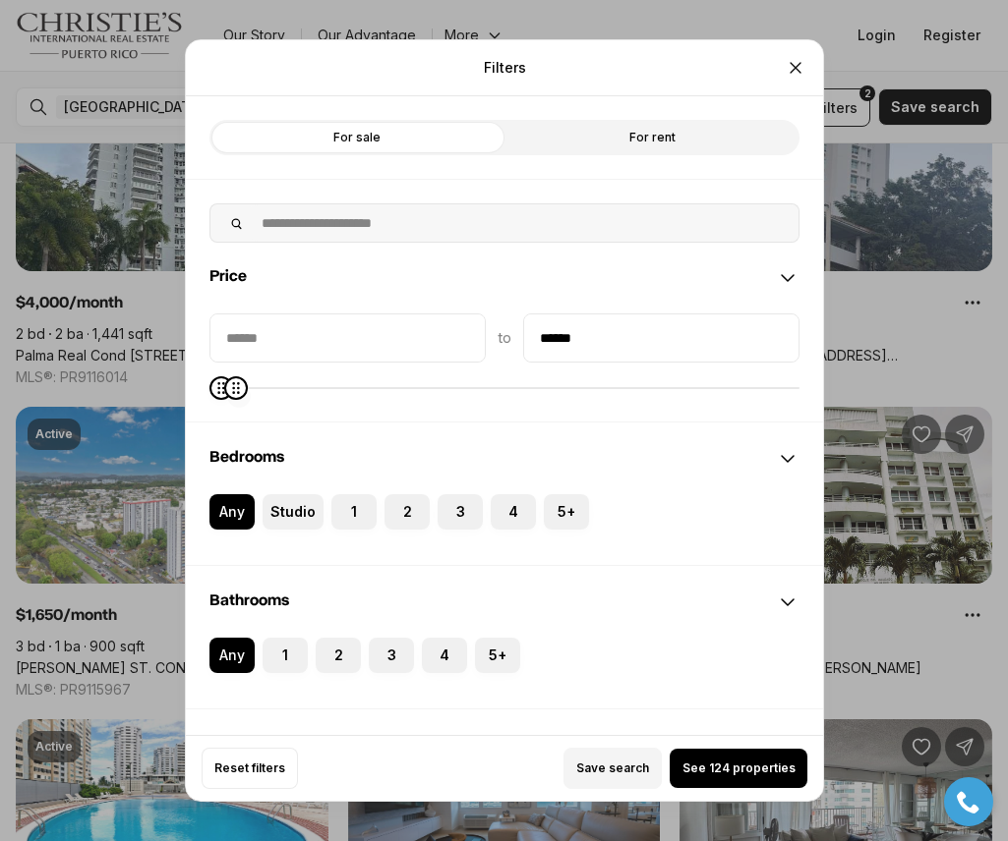
type input "******"
click at [225, 396] on icon "Maximum" at bounding box center [233, 388] width 16 height 16
click at [714, 764] on div "Save search See 124 properties" at bounding box center [558, 768] width 497 height 41
click at [720, 776] on span "See 26 properties" at bounding box center [738, 769] width 108 height 16
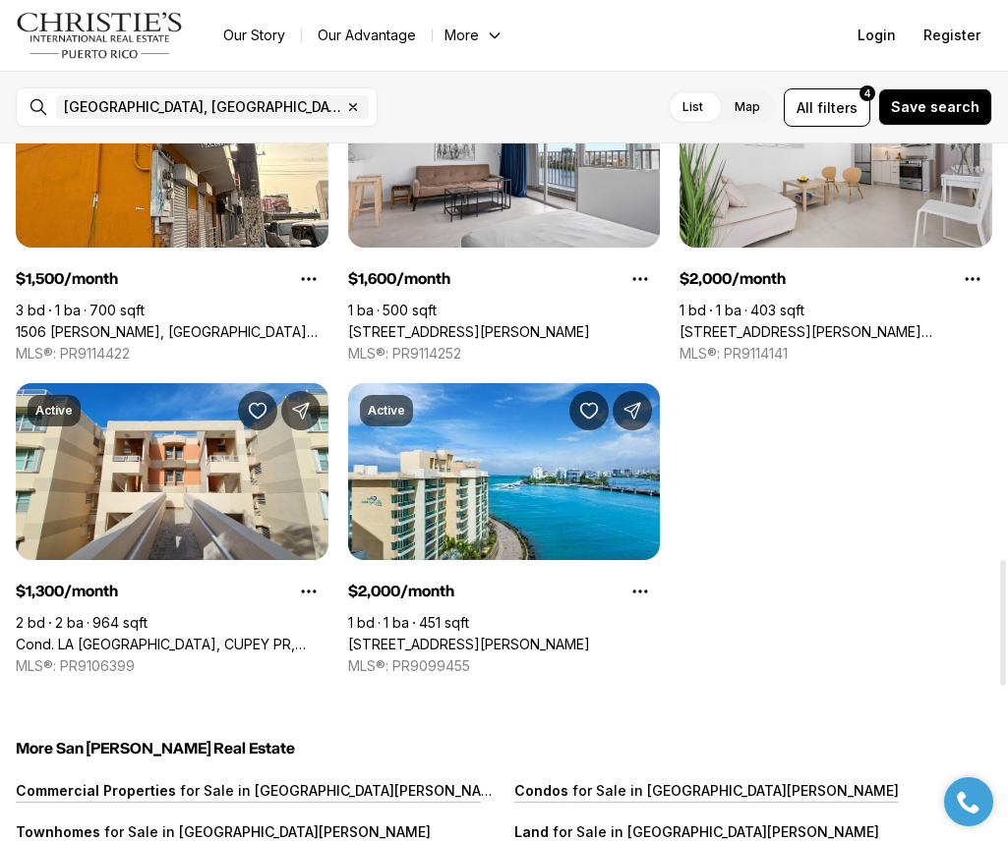
scroll to position [2261, 0]
